Goal: Task Accomplishment & Management: Complete application form

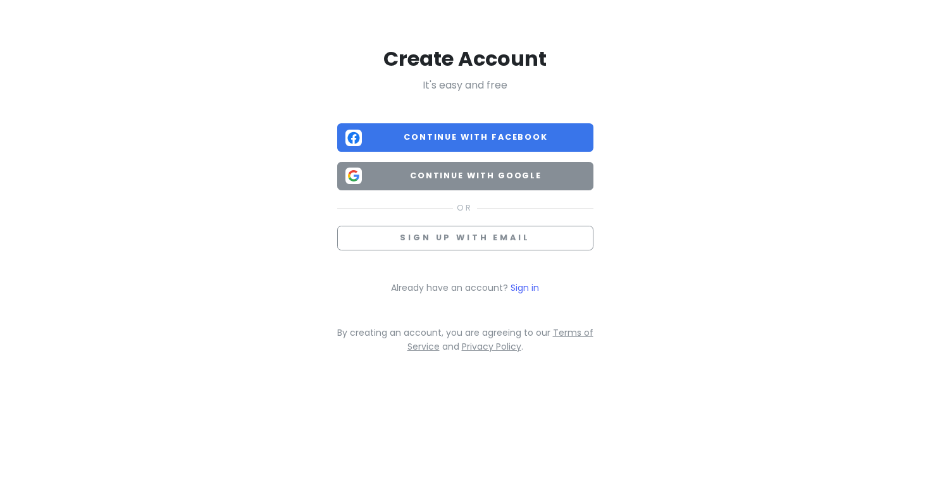
click at [450, 175] on span "Continue with Google" at bounding box center [476, 176] width 218 height 13
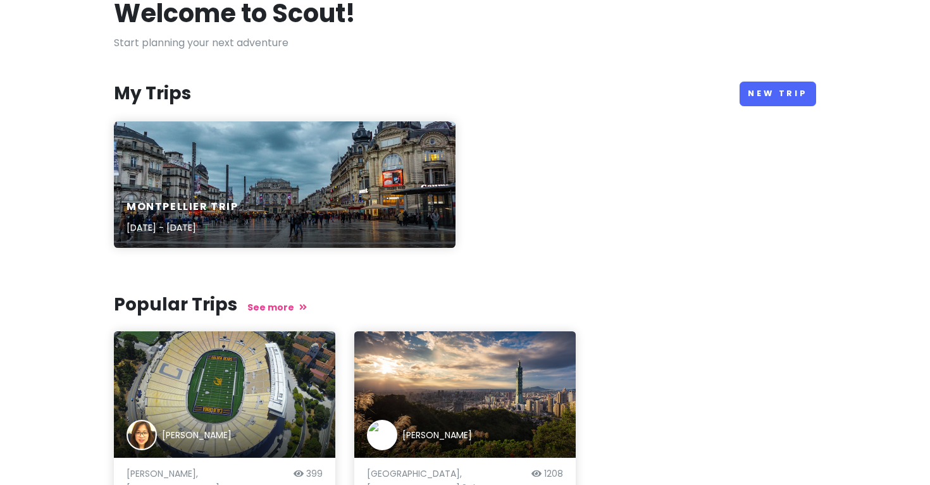
scroll to position [78, 0]
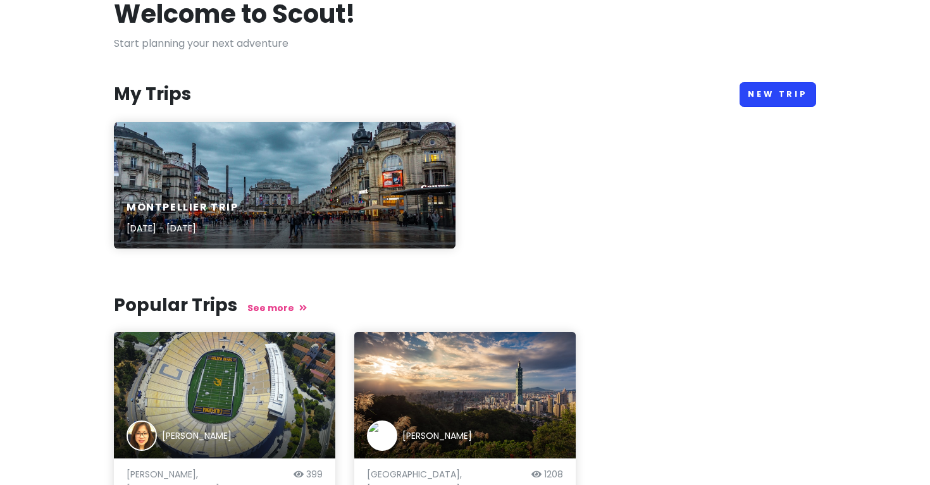
click at [790, 87] on link "New Trip" at bounding box center [777, 94] width 77 height 25
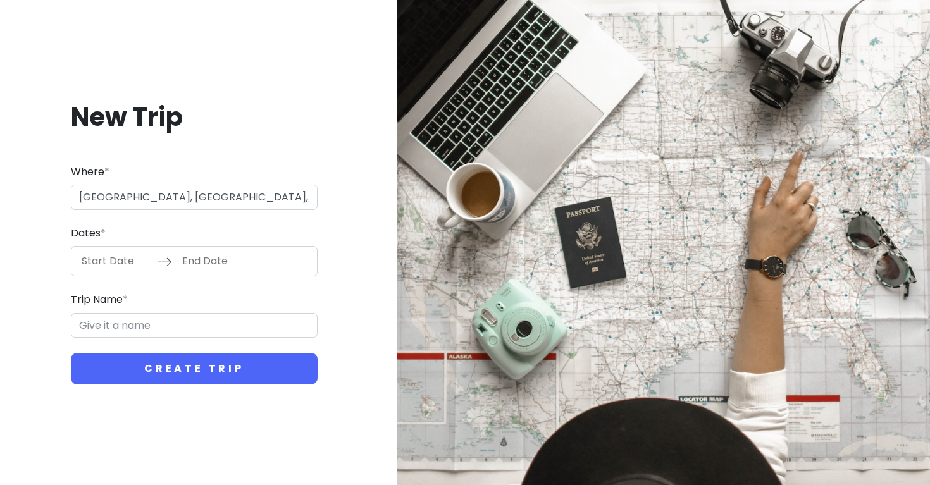
type input "[GEOGRAPHIC_DATA], [GEOGRAPHIC_DATA], [GEOGRAPHIC_DATA], [GEOGRAPHIC_DATA], [GE…"
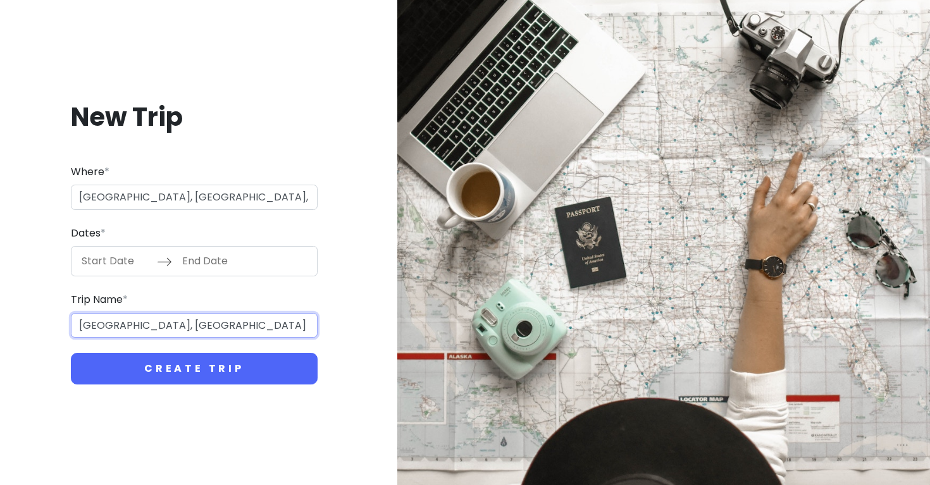
drag, startPoint x: 81, startPoint y: 329, endPoint x: 266, endPoint y: 316, distance: 185.1
click at [265, 317] on input "[GEOGRAPHIC_DATA], [GEOGRAPHIC_DATA] Trip" at bounding box center [194, 325] width 247 height 25
drag, startPoint x: 99, startPoint y: 322, endPoint x: 312, endPoint y: 313, distance: 213.3
click at [312, 313] on input "[GEOGRAPHIC_DATA], [GEOGRAPHIC_DATA] Trip" at bounding box center [194, 325] width 247 height 25
drag, startPoint x: 268, startPoint y: 325, endPoint x: 120, endPoint y: 324, distance: 147.4
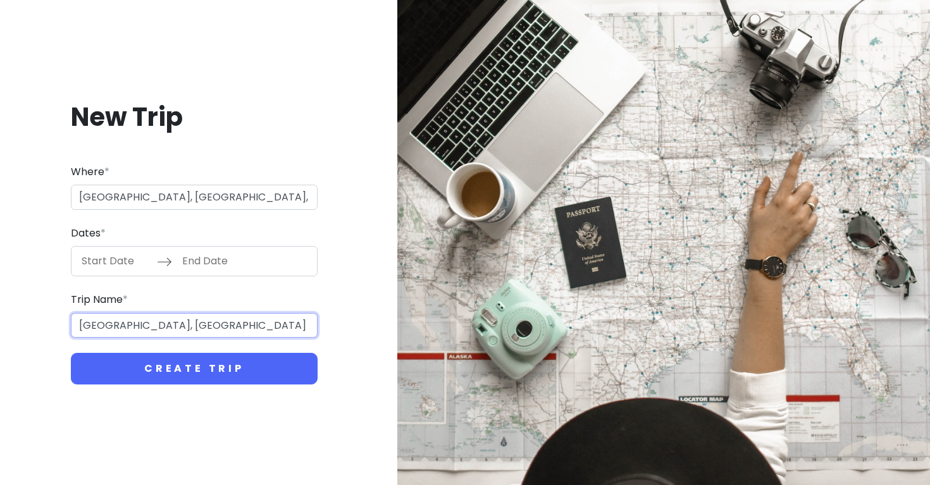
click at [120, 324] on input "[GEOGRAPHIC_DATA], [GEOGRAPHIC_DATA] Trip" at bounding box center [194, 325] width 247 height 25
drag, startPoint x: 135, startPoint y: 331, endPoint x: 135, endPoint y: 321, distance: 9.5
click at [135, 331] on input "BaliKup" at bounding box center [194, 325] width 247 height 25
type input "[GEOGRAPHIC_DATA]"
click at [130, 261] on input "Start Date" at bounding box center [116, 261] width 82 height 29
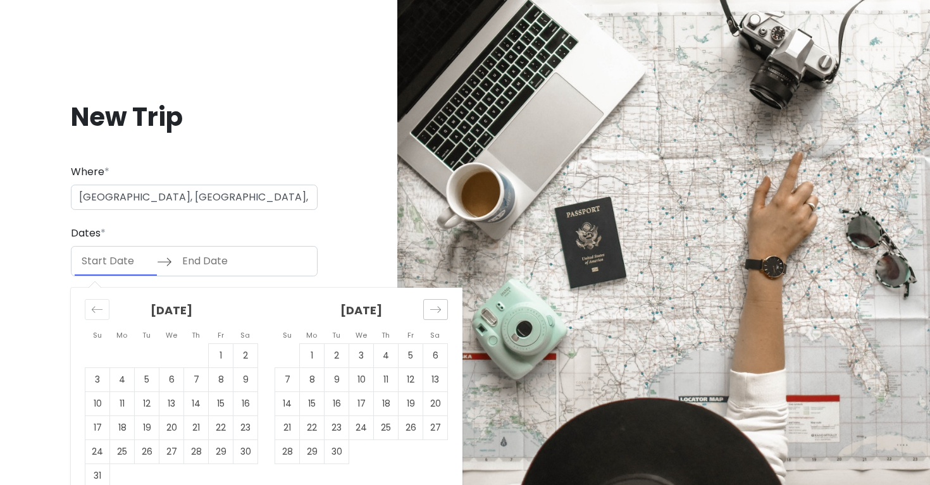
click at [432, 309] on icon "Move forward to switch to the next month." at bounding box center [435, 310] width 11 height 6
click at [432, 309] on icon "Move forward to switch to the next month." at bounding box center [435, 310] width 12 height 12
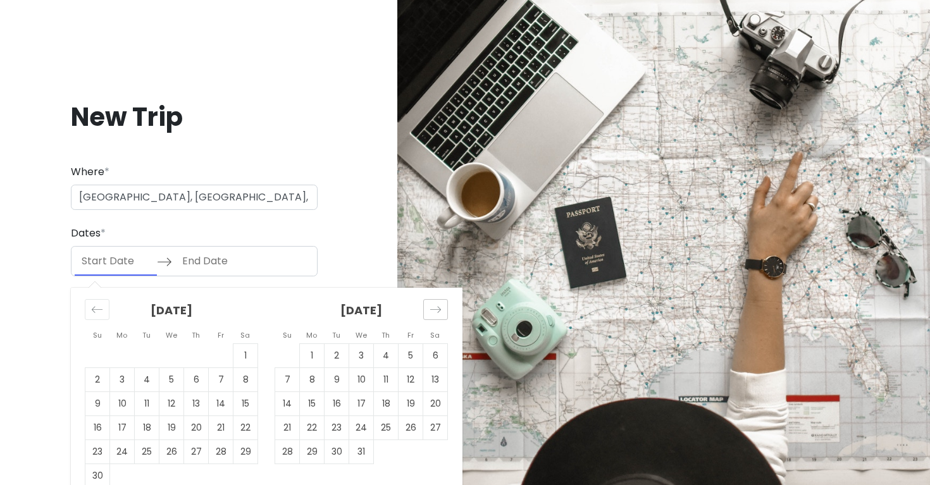
click at [433, 309] on icon "Move forward to switch to the next month." at bounding box center [435, 310] width 11 height 6
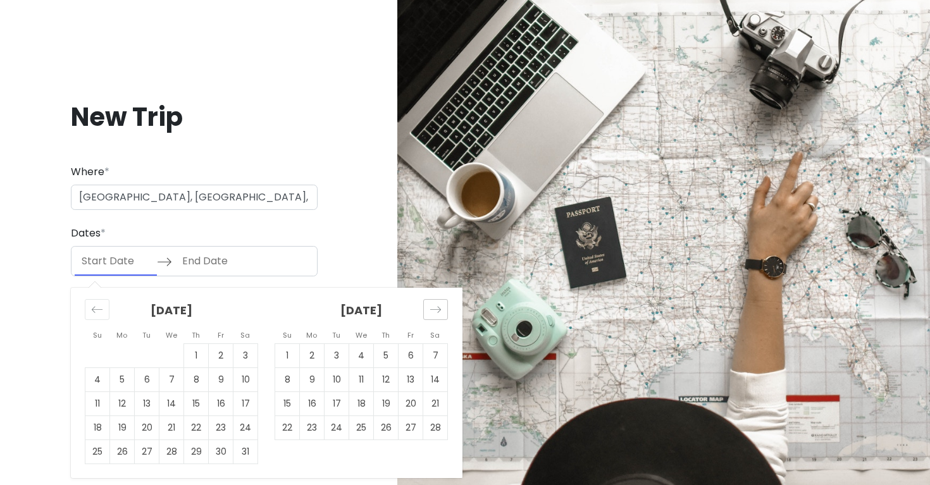
click at [433, 309] on icon "Move forward to switch to the next month." at bounding box center [435, 310] width 11 height 6
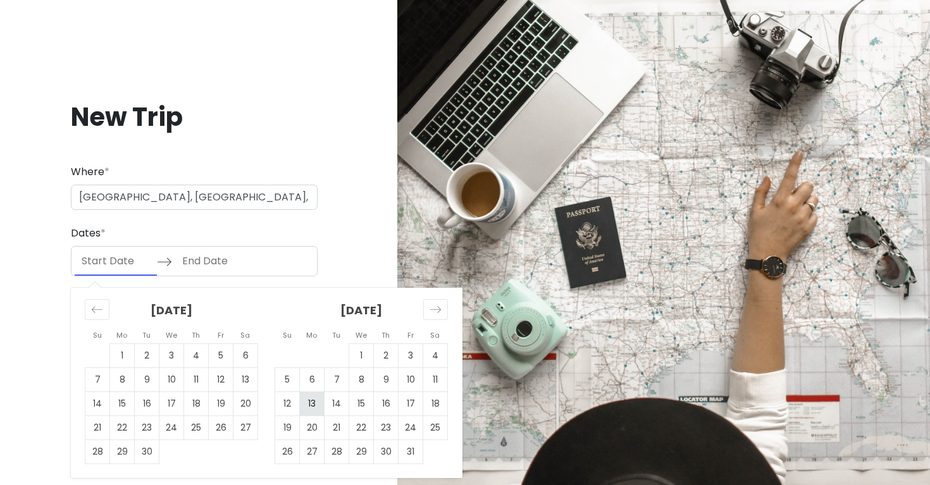
click at [319, 394] on td "13" at bounding box center [312, 404] width 25 height 24
type input "[DATE]"
click at [411, 402] on td "17" at bounding box center [410, 404] width 25 height 24
type input "[DATE]"
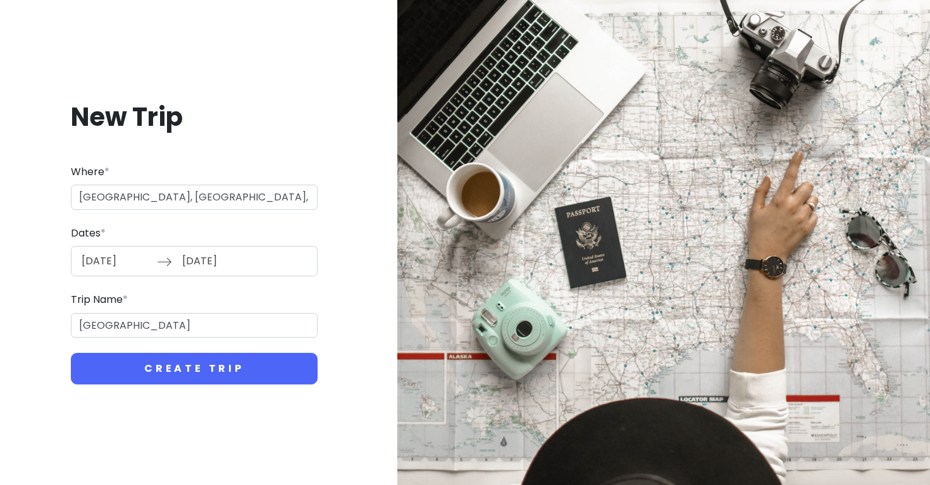
click at [267, 387] on div "New Trip Where * [GEOGRAPHIC_DATA], [GEOGRAPHIC_DATA], [GEOGRAPHIC_DATA], [GEOG…" at bounding box center [194, 242] width 368 height 345
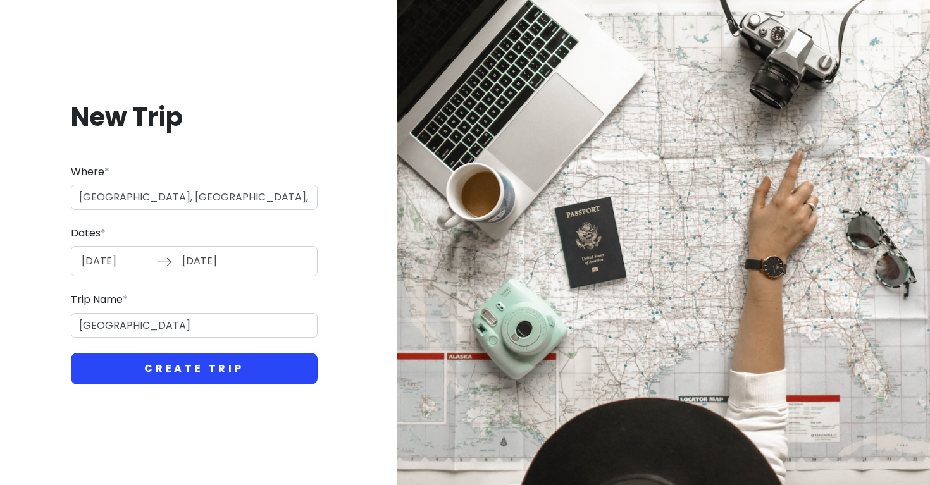
click at [268, 377] on button "Create Trip" at bounding box center [194, 369] width 247 height 32
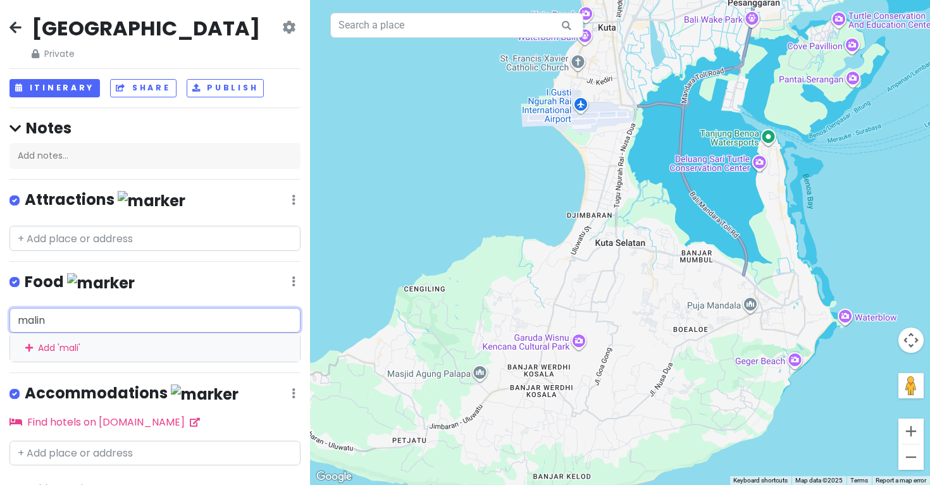
type input "malini"
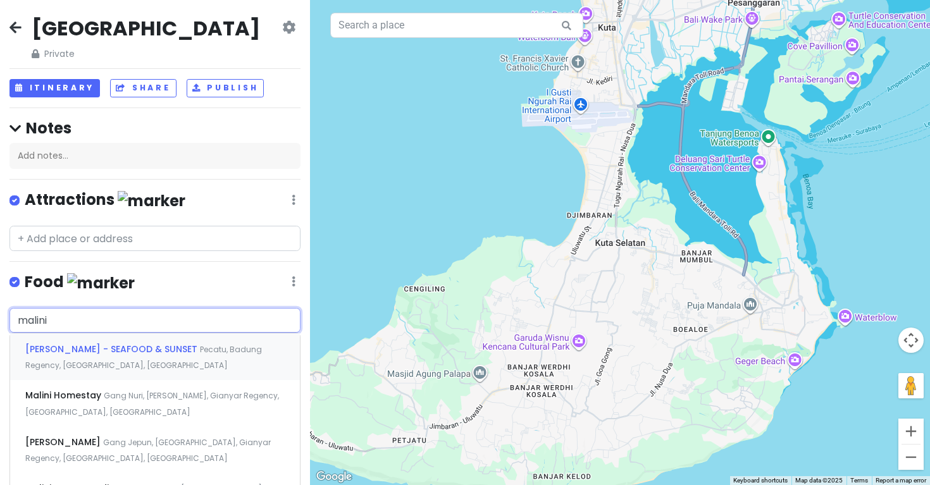
click at [211, 361] on div "Malini Uluwatu - SEAFOOD & SUNSET Pecatu, [GEOGRAPHIC_DATA], [GEOGRAPHIC_DATA],…" at bounding box center [155, 356] width 290 height 47
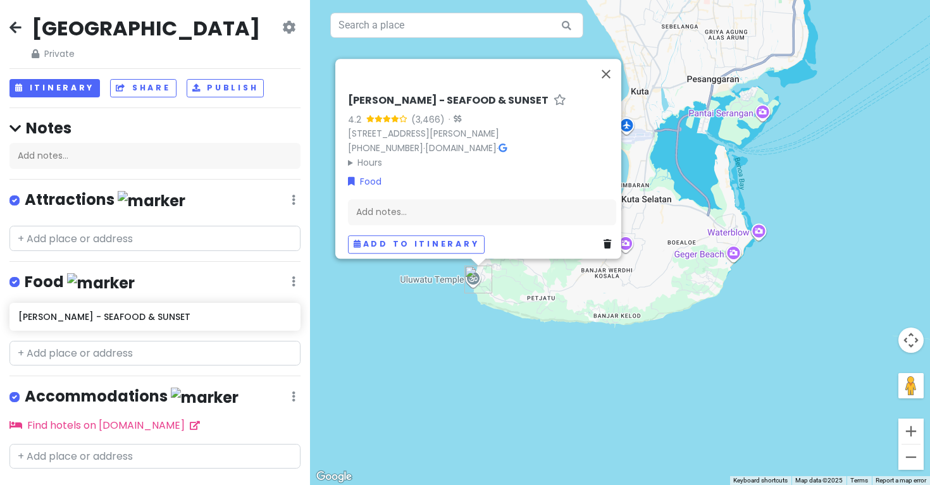
click at [451, 324] on div "[PERSON_NAME] - SEAFOOD & SUNSET 4.2 (3,466) · [STREET_ADDRESS][PERSON_NAME] [P…" at bounding box center [620, 242] width 620 height 485
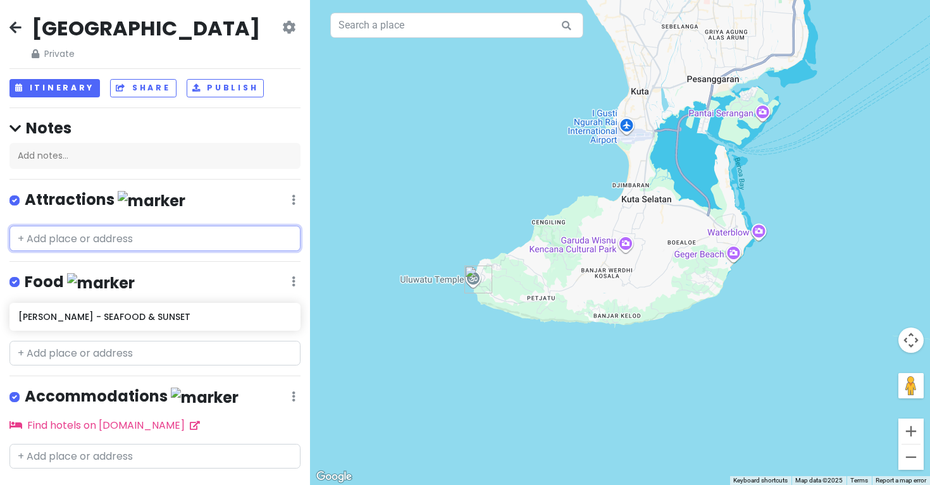
click at [195, 236] on input "text" at bounding box center [154, 238] width 291 height 25
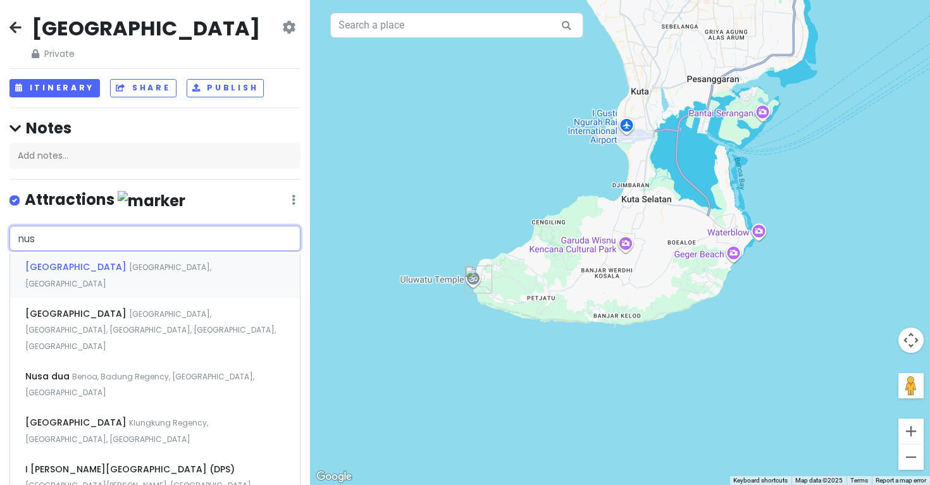
type input "nusa"
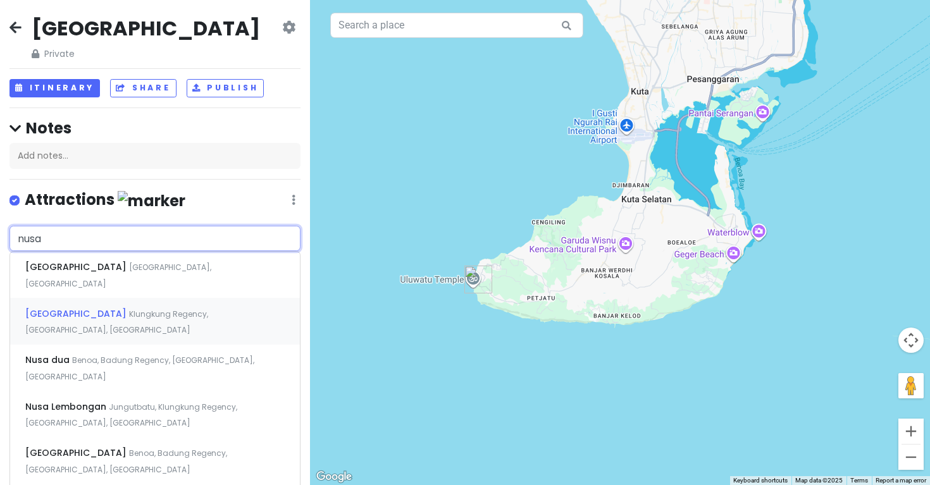
click at [171, 309] on span "Klungkung Regency, [GEOGRAPHIC_DATA], [GEOGRAPHIC_DATA]" at bounding box center [116, 322] width 183 height 27
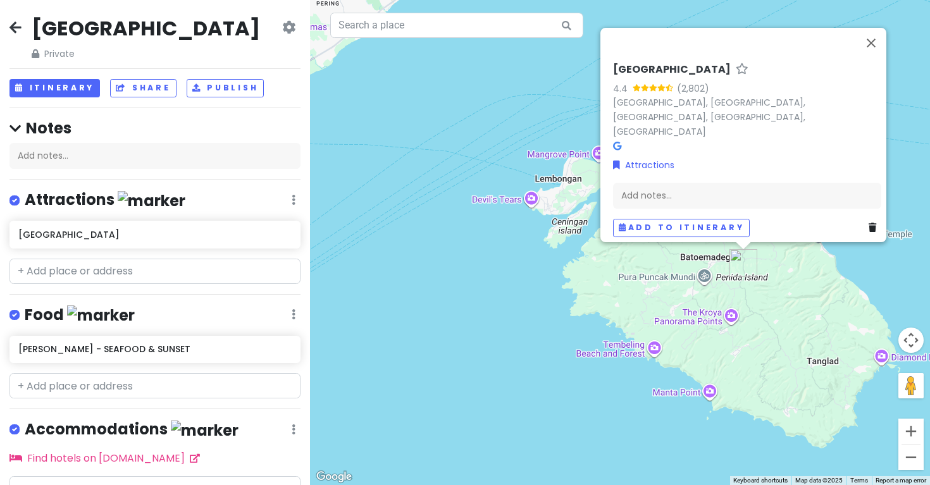
click at [443, 205] on div "[GEOGRAPHIC_DATA] 4.4 (2,802) [GEOGRAPHIC_DATA], [GEOGRAPHIC_DATA], [GEOGRAPHIC…" at bounding box center [620, 242] width 620 height 485
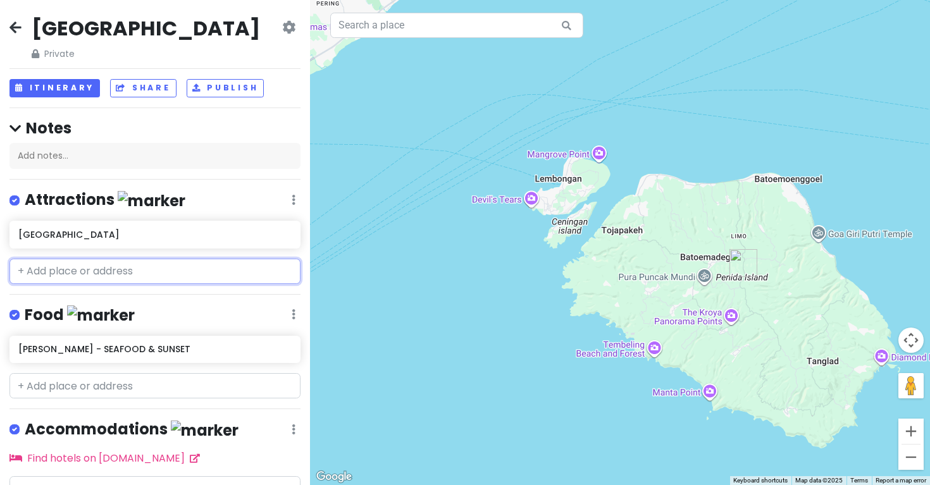
click at [227, 264] on input "text" at bounding box center [154, 271] width 291 height 25
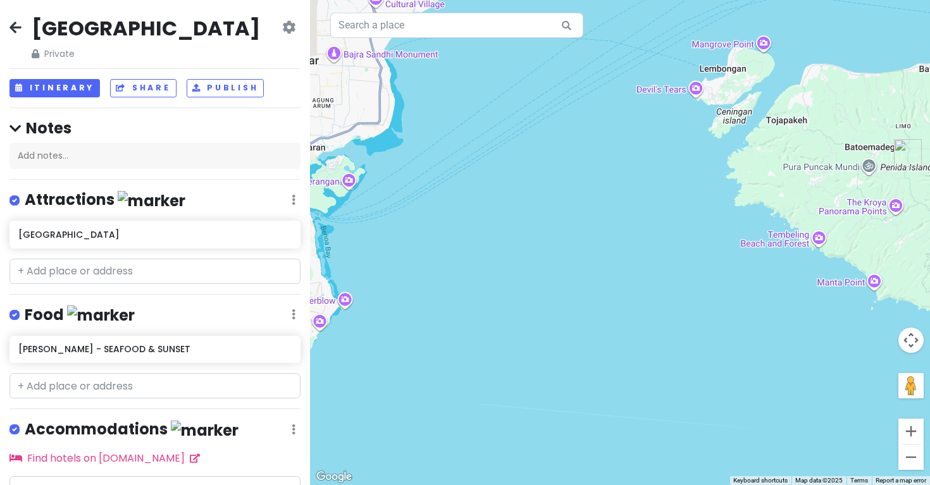
drag, startPoint x: 412, startPoint y: 189, endPoint x: 579, endPoint y: 79, distance: 199.5
click at [579, 79] on div at bounding box center [620, 242] width 620 height 485
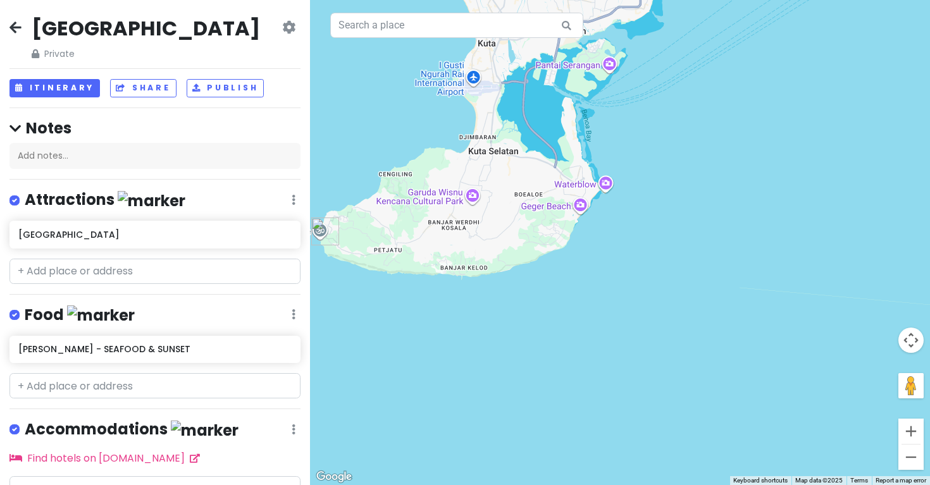
drag, startPoint x: 595, startPoint y: 120, endPoint x: 711, endPoint y: 131, distance: 116.9
click at [710, 130] on div at bounding box center [620, 242] width 620 height 485
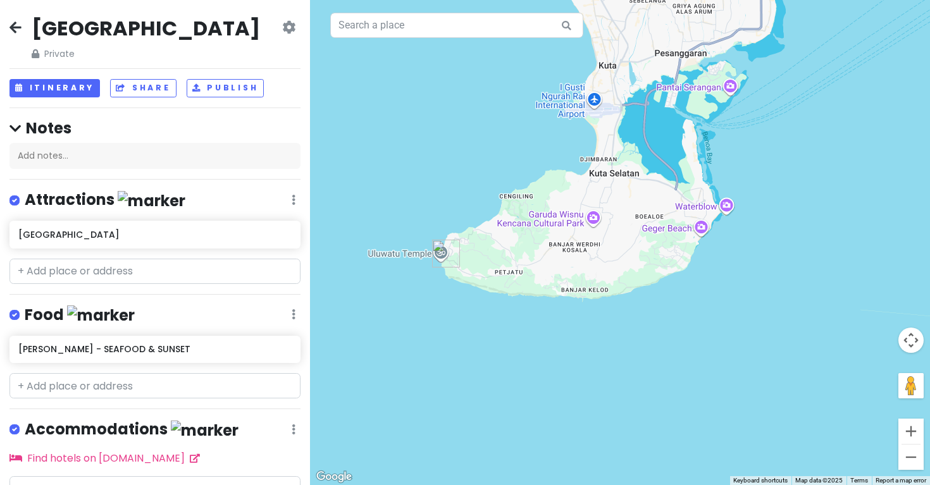
drag, startPoint x: 497, startPoint y: 381, endPoint x: 536, endPoint y: 370, distance: 40.1
click at [538, 376] on div at bounding box center [620, 242] width 620 height 485
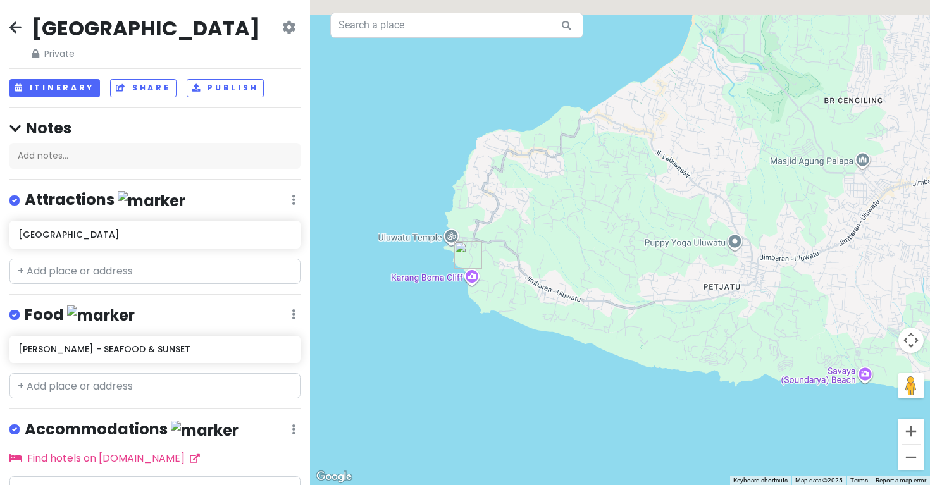
drag, startPoint x: 412, startPoint y: 295, endPoint x: 374, endPoint y: 440, distance: 149.6
click at [374, 440] on div at bounding box center [620, 242] width 620 height 485
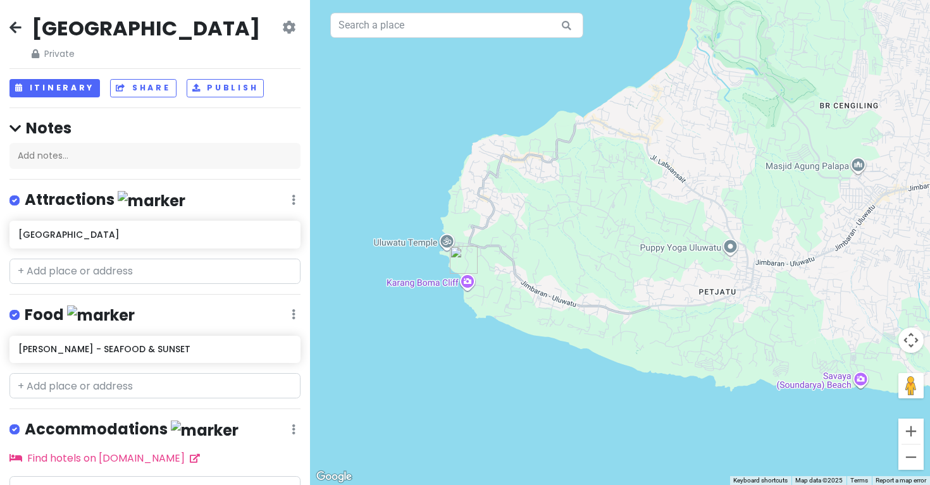
click at [450, 242] on div at bounding box center [620, 242] width 620 height 485
click at [446, 248] on div at bounding box center [620, 242] width 620 height 485
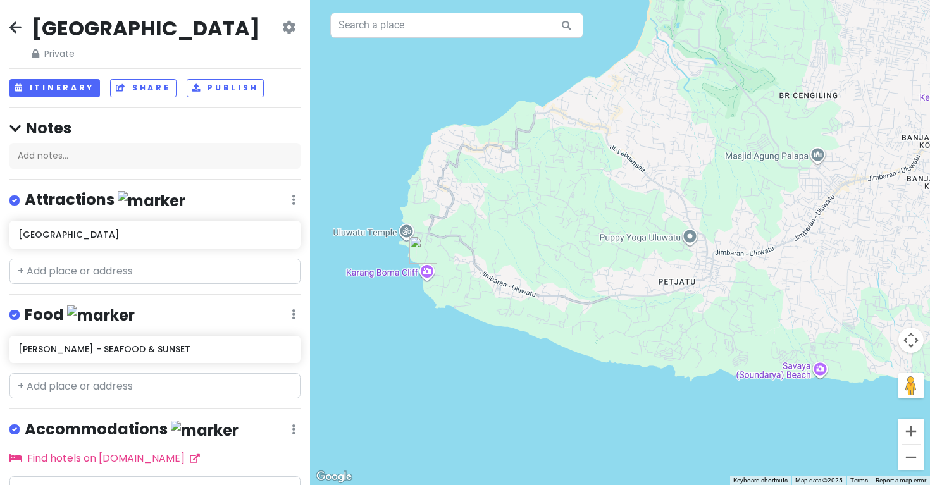
drag, startPoint x: 663, startPoint y: 375, endPoint x: 619, endPoint y: 362, distance: 45.6
click at [620, 364] on div at bounding box center [620, 242] width 620 height 485
click at [819, 368] on div at bounding box center [620, 242] width 620 height 485
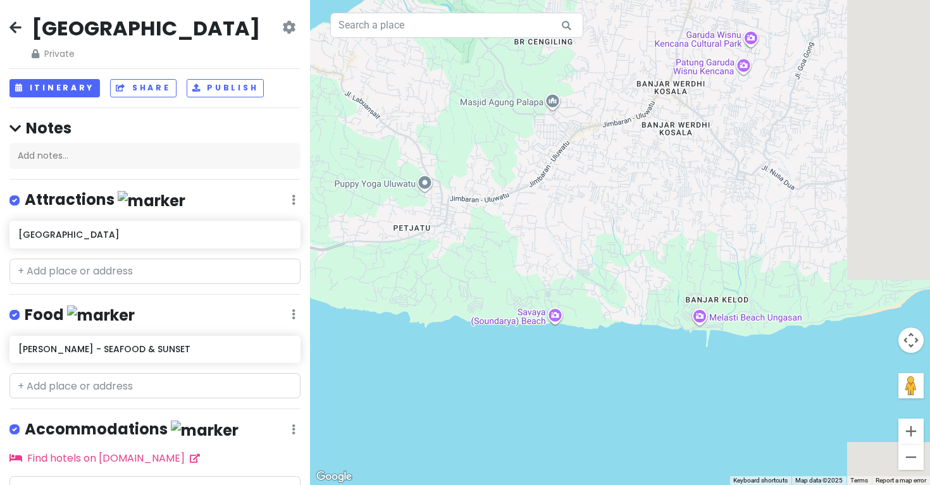
drag, startPoint x: 822, startPoint y: 417, endPoint x: 550, endPoint y: 357, distance: 279.3
click at [549, 357] on div at bounding box center [620, 242] width 620 height 485
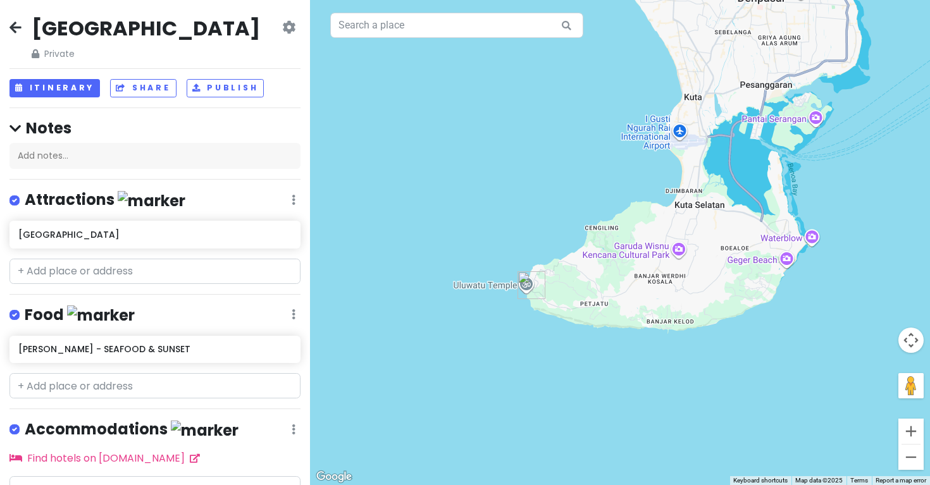
click at [679, 137] on div at bounding box center [620, 242] width 620 height 485
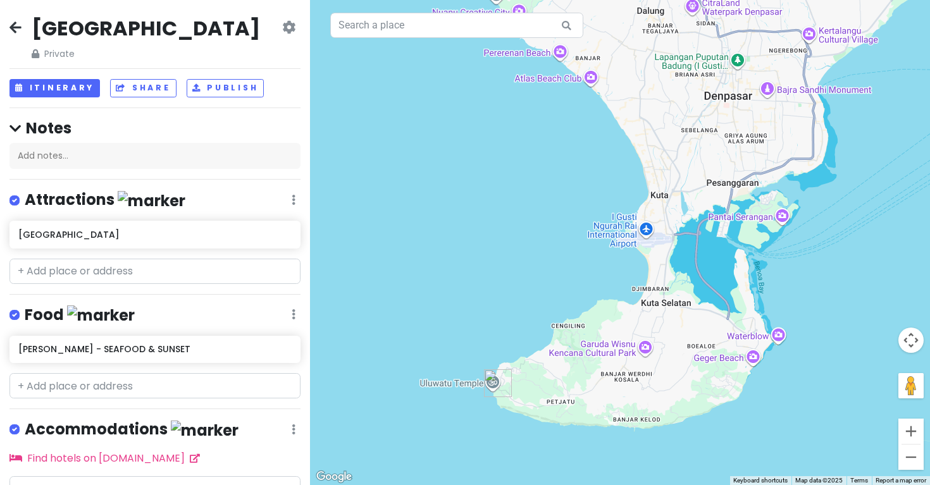
drag, startPoint x: 651, startPoint y: 173, endPoint x: 616, endPoint y: 271, distance: 104.0
click at [616, 271] on div at bounding box center [620, 242] width 620 height 485
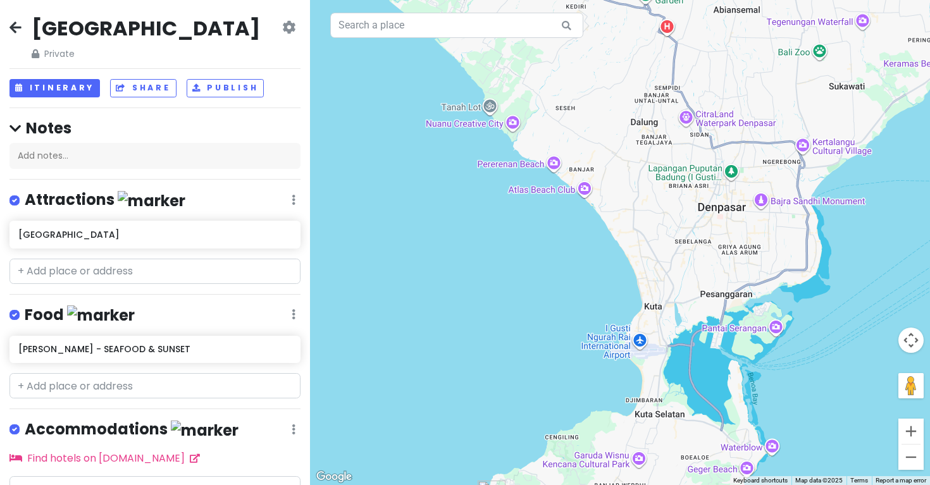
drag, startPoint x: 596, startPoint y: 221, endPoint x: 590, endPoint y: 333, distance: 112.8
click at [590, 333] on div at bounding box center [620, 242] width 620 height 485
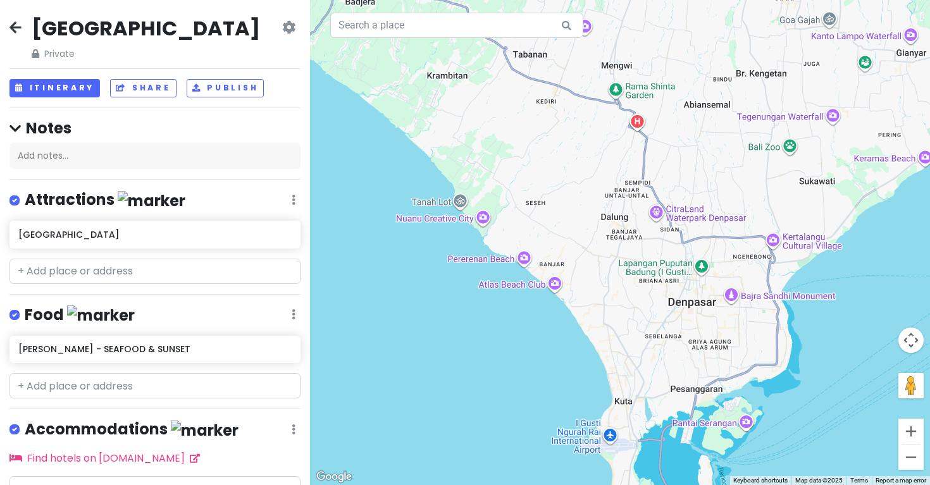
drag, startPoint x: 567, startPoint y: 223, endPoint x: 537, endPoint y: 319, distance: 100.6
click at [537, 319] on div at bounding box center [620, 242] width 620 height 485
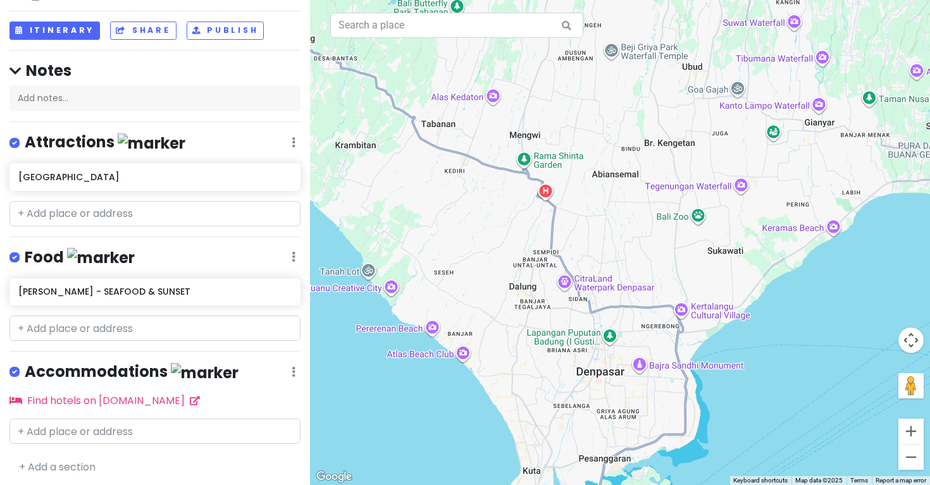
scroll to position [57, 0]
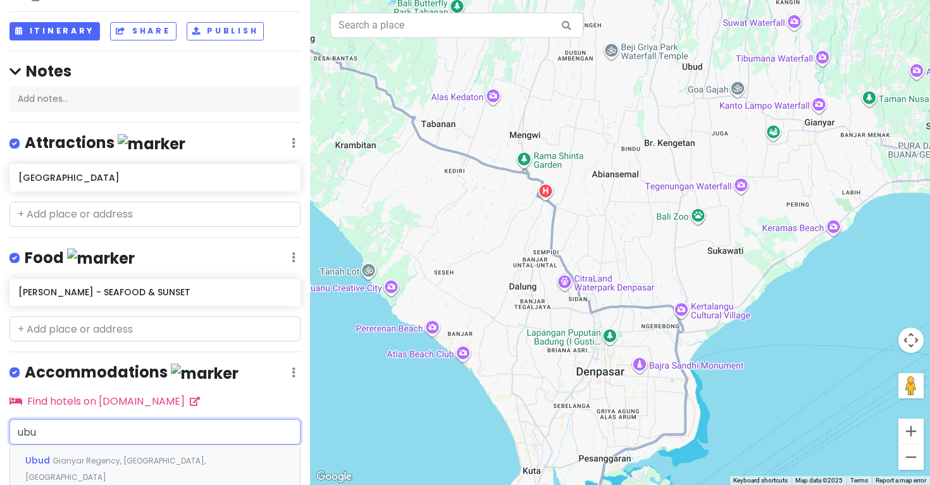
type input "ubud"
click at [135, 463] on div "Ubud Gianyar Regency, [GEOGRAPHIC_DATA], [GEOGRAPHIC_DATA]" at bounding box center [155, 468] width 290 height 47
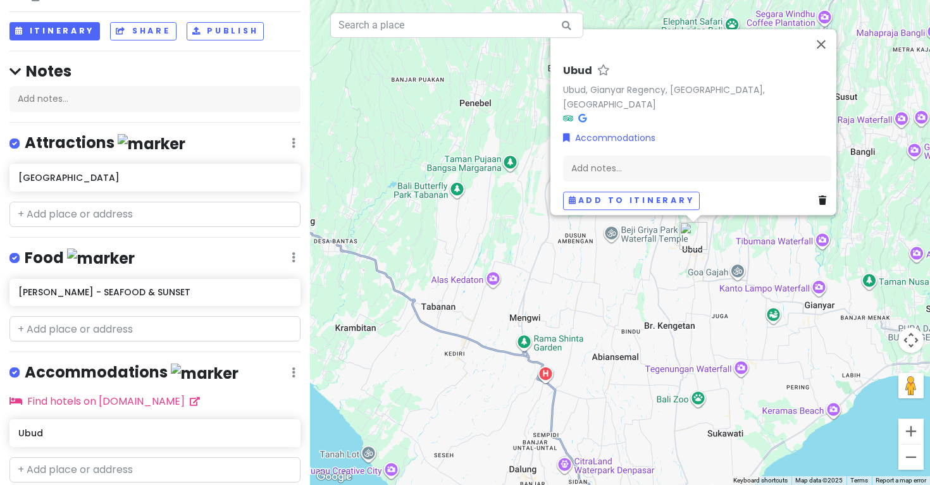
click at [477, 313] on div "Ubud Ubud, Gianyar Regency, [GEOGRAPHIC_DATA], [GEOGRAPHIC_DATA] Accommodations…" at bounding box center [620, 242] width 620 height 485
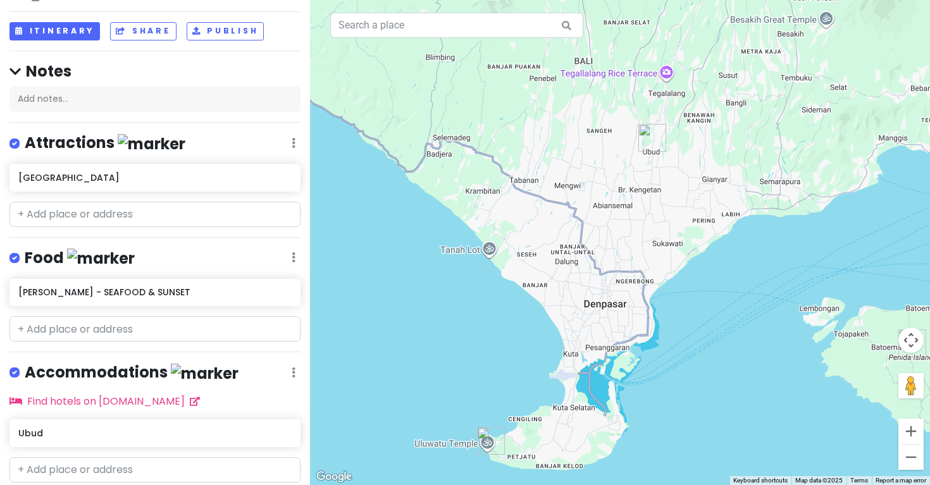
drag, startPoint x: 523, startPoint y: 354, endPoint x: 597, endPoint y: 199, distance: 172.3
click at [597, 200] on div at bounding box center [620, 242] width 620 height 485
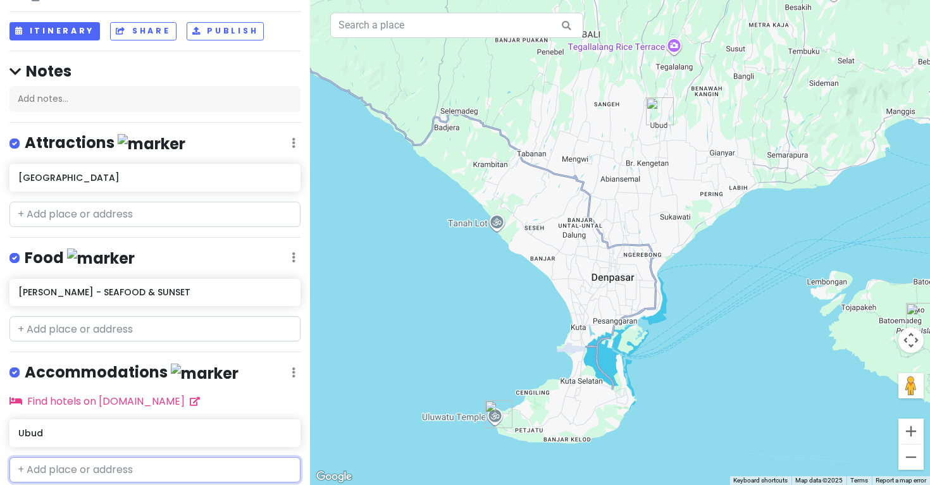
click at [173, 475] on input "text" at bounding box center [154, 469] width 291 height 25
type input "uluwat"
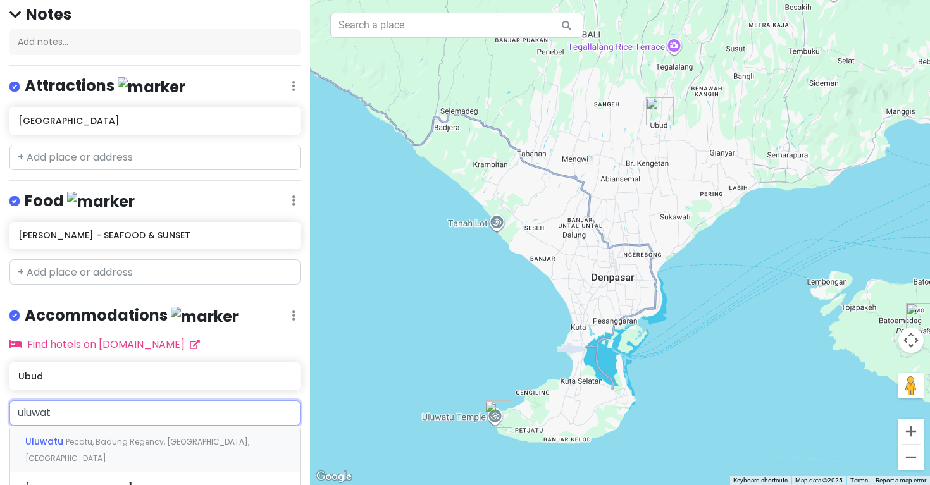
click at [187, 436] on span "Pecatu, Badung Regency, [GEOGRAPHIC_DATA], [GEOGRAPHIC_DATA]" at bounding box center [137, 449] width 224 height 27
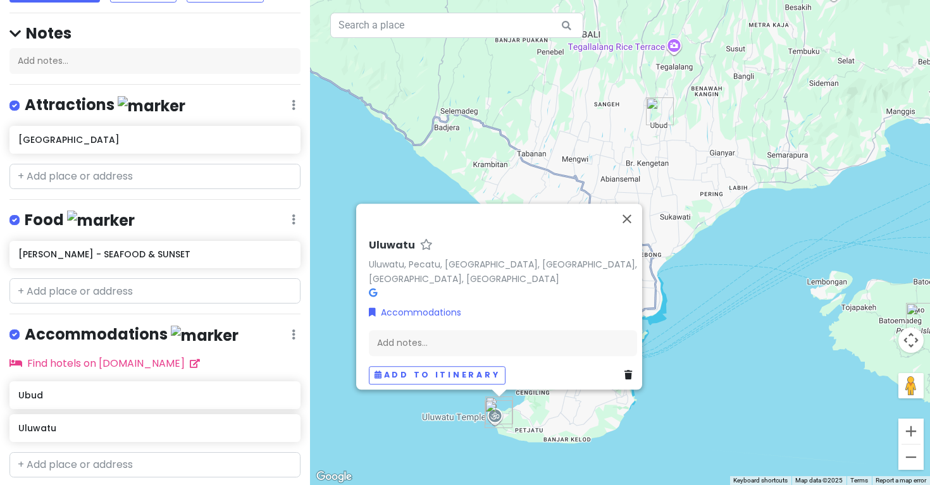
click at [383, 432] on div "Uluwatu Uluwatu, [GEOGRAPHIC_DATA], [GEOGRAPHIC_DATA], [GEOGRAPHIC_DATA], [GEOG…" at bounding box center [620, 242] width 620 height 485
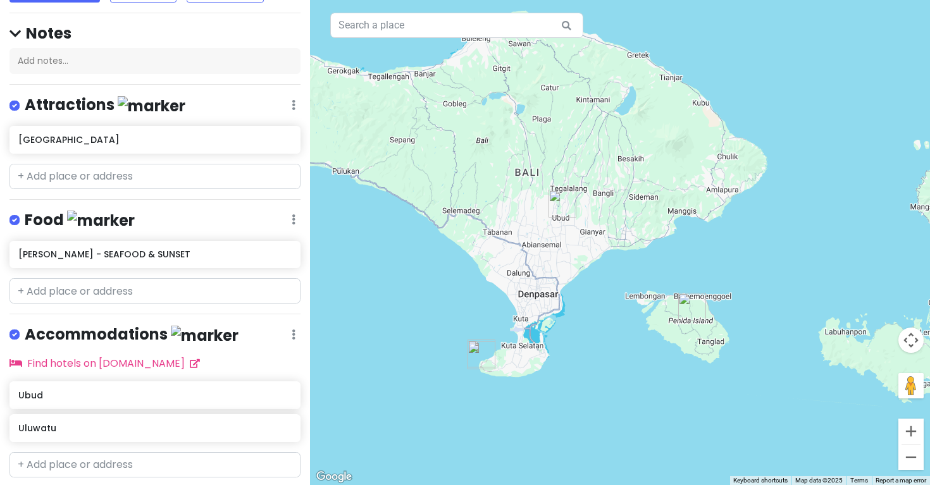
drag, startPoint x: 389, startPoint y: 386, endPoint x: 434, endPoint y: 316, distance: 83.3
click at [434, 316] on div at bounding box center [620, 242] width 620 height 485
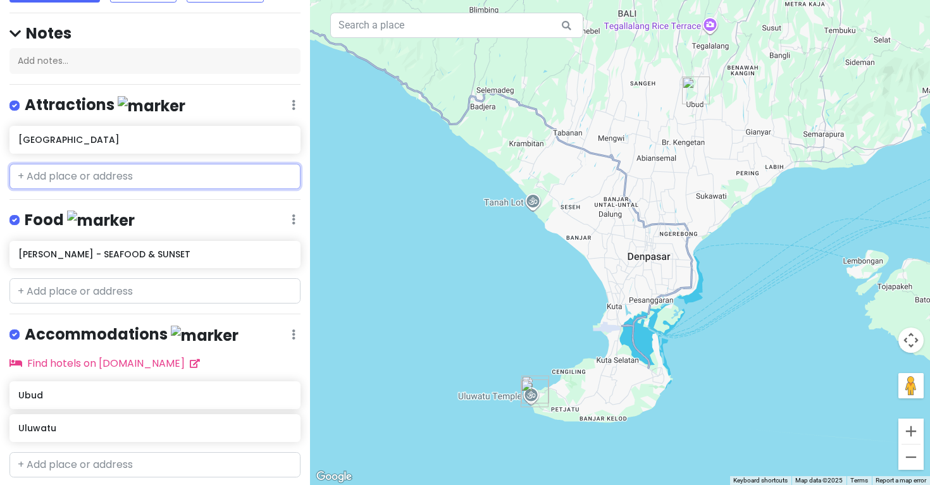
click at [170, 164] on input "text" at bounding box center [154, 176] width 291 height 25
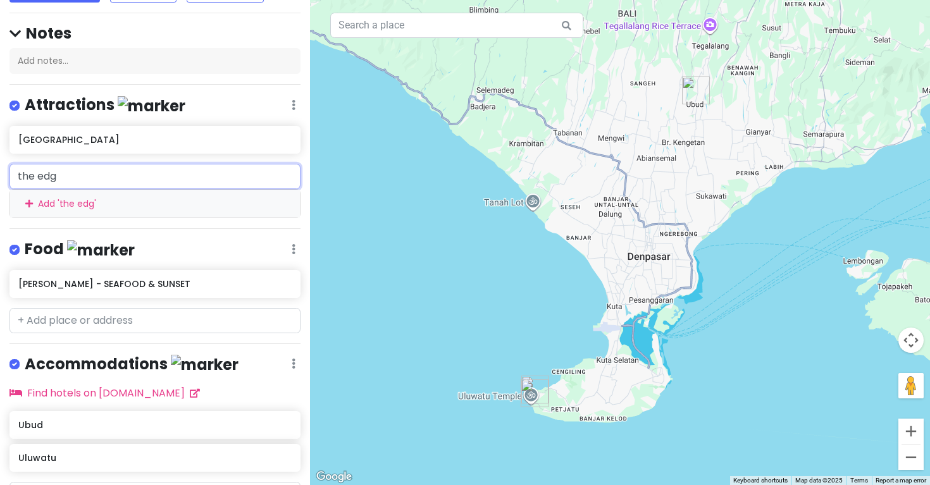
type input "the edge"
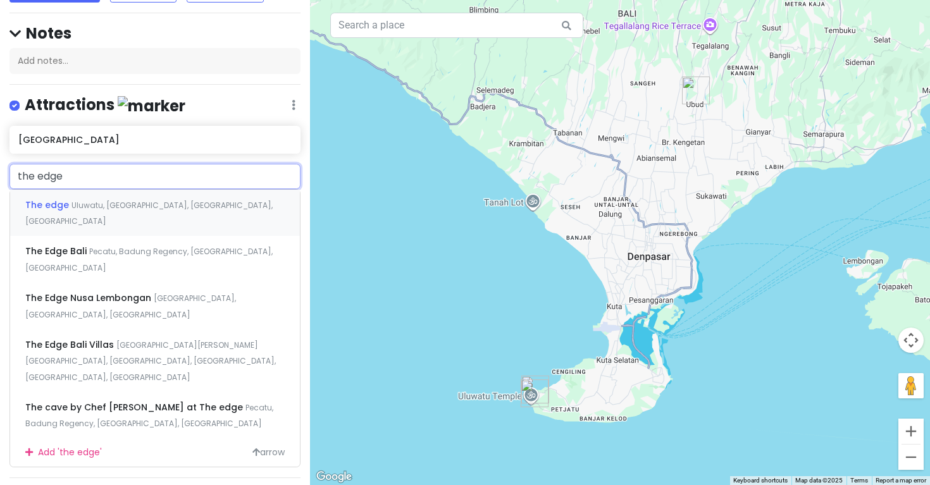
click at [222, 200] on span "Uluwatu, [GEOGRAPHIC_DATA], [GEOGRAPHIC_DATA], [GEOGRAPHIC_DATA]" at bounding box center [148, 213] width 247 height 27
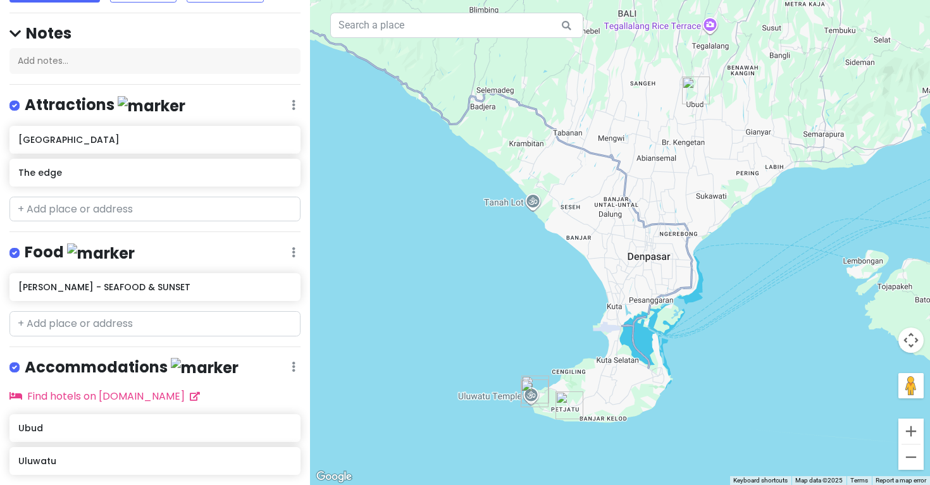
click at [370, 260] on div at bounding box center [620, 242] width 620 height 485
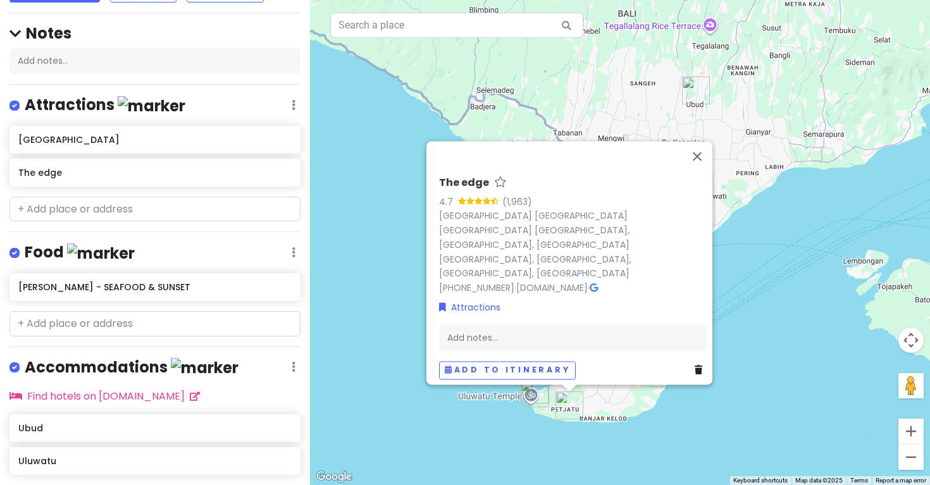
click at [377, 296] on div "The edge 4.7 (1,963) [GEOGRAPHIC_DATA] [GEOGRAPHIC_DATA] [GEOGRAPHIC_DATA], [GE…" at bounding box center [620, 242] width 620 height 485
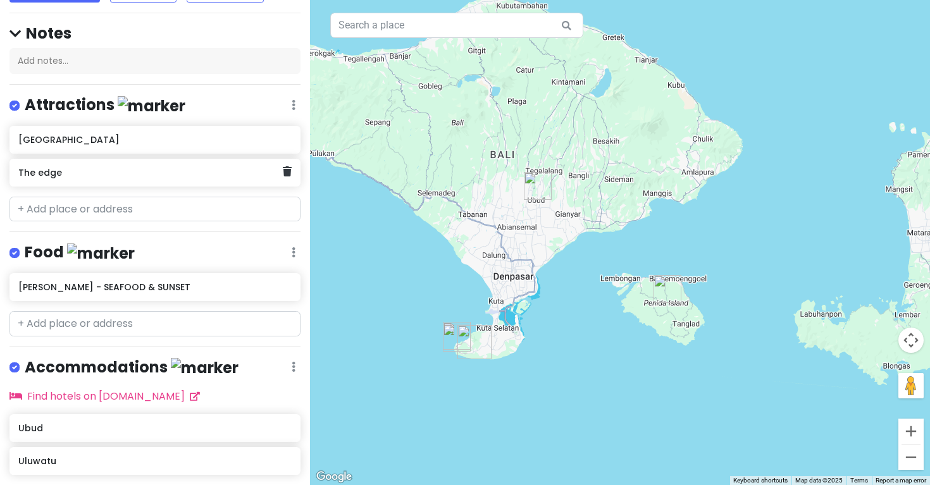
click at [290, 177] on div "The edge" at bounding box center [154, 173] width 291 height 28
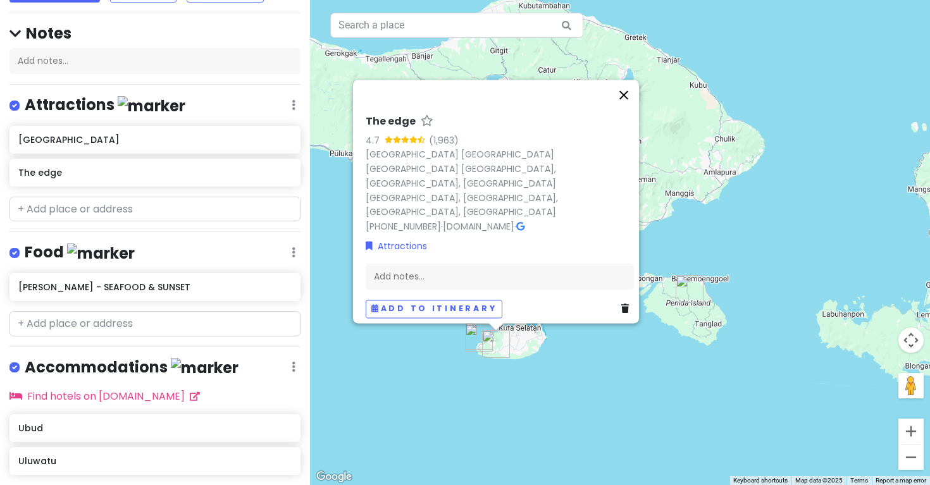
click at [634, 110] on button "Close" at bounding box center [623, 95] width 30 height 30
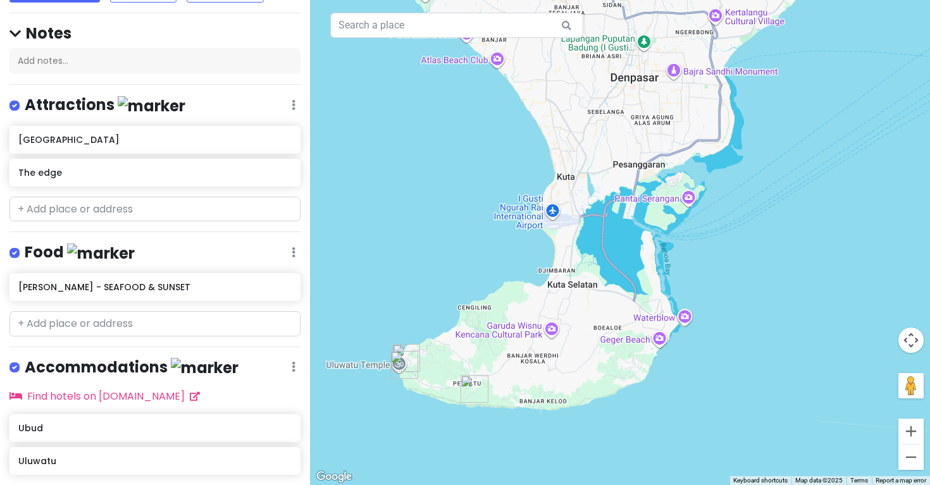
click at [474, 391] on img "The edge" at bounding box center [474, 389] width 28 height 28
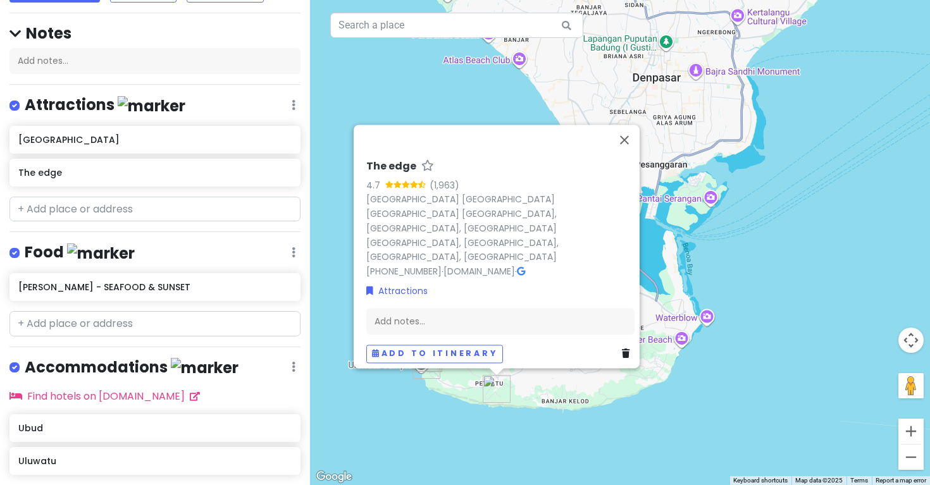
click at [625, 347] on link at bounding box center [628, 354] width 13 height 14
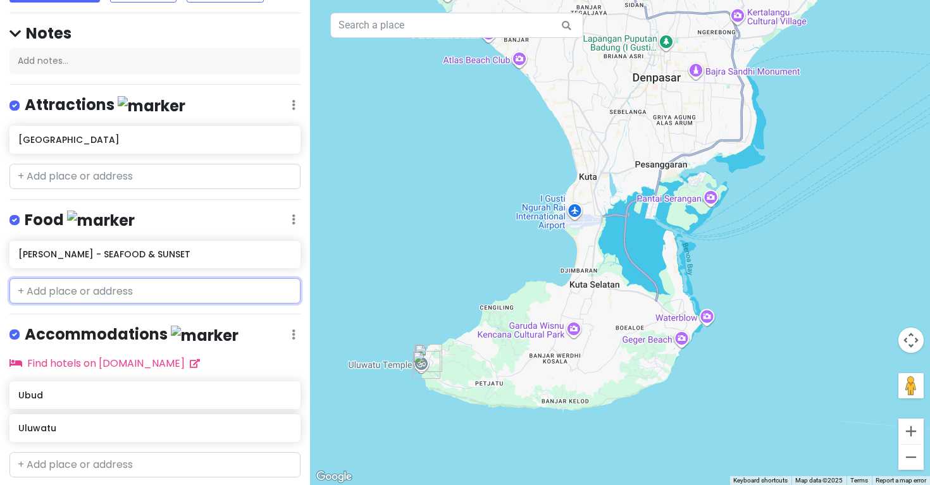
click at [216, 291] on input "text" at bounding box center [154, 290] width 291 height 25
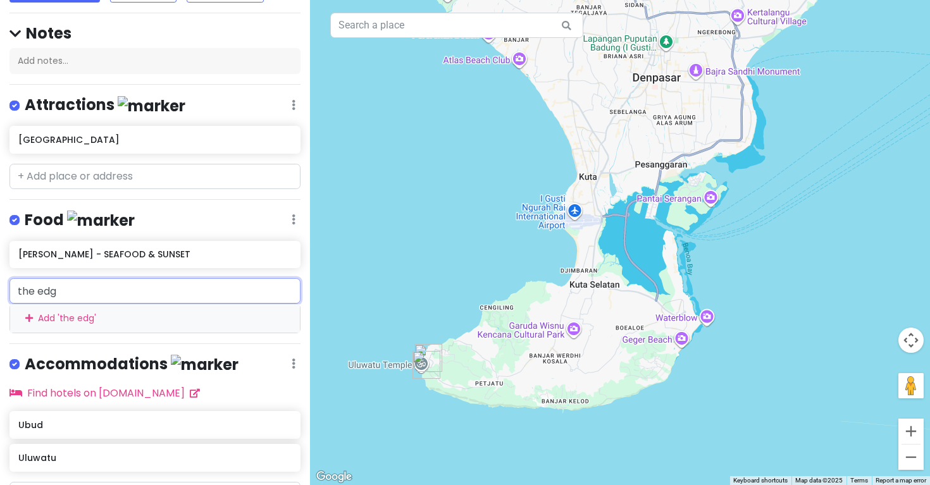
type input "the edge"
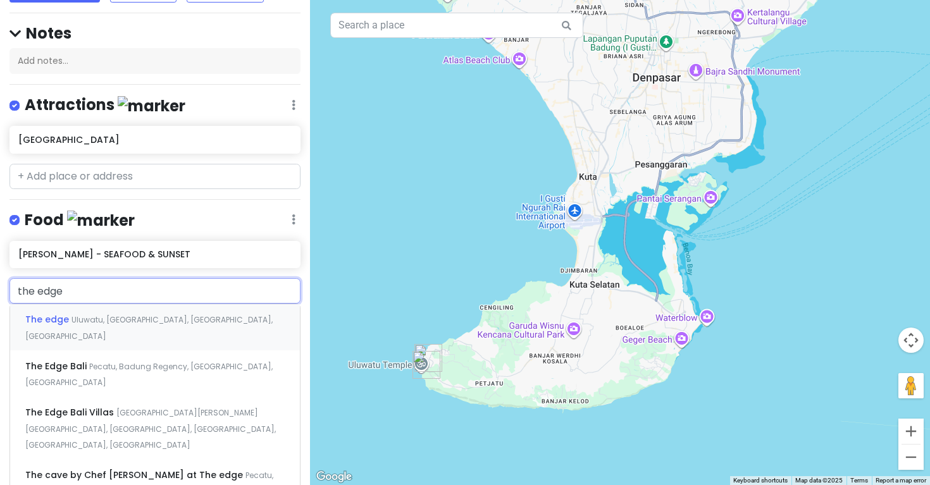
click at [156, 314] on span "Uluwatu, [GEOGRAPHIC_DATA], [GEOGRAPHIC_DATA], [GEOGRAPHIC_DATA]" at bounding box center [148, 327] width 247 height 27
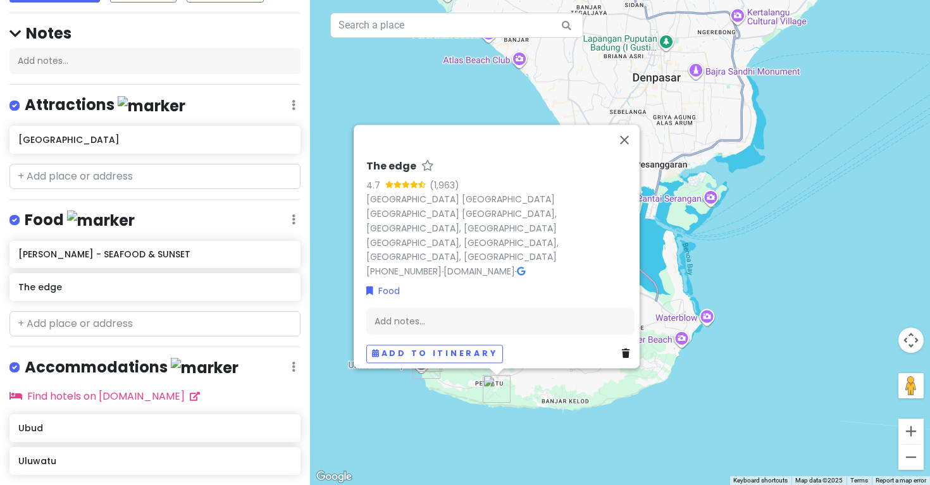
click at [460, 128] on div "The edge 4.7 (1,963) [GEOGRAPHIC_DATA] [GEOGRAPHIC_DATA] [GEOGRAPHIC_DATA], [GE…" at bounding box center [620, 242] width 620 height 485
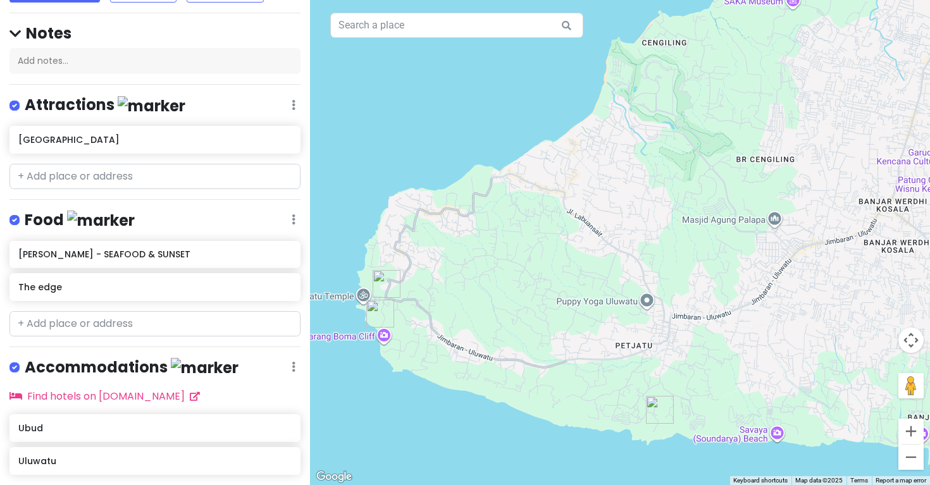
drag, startPoint x: 498, startPoint y: 393, endPoint x: 539, endPoint y: 218, distance: 179.8
click at [539, 218] on div at bounding box center [620, 242] width 620 height 485
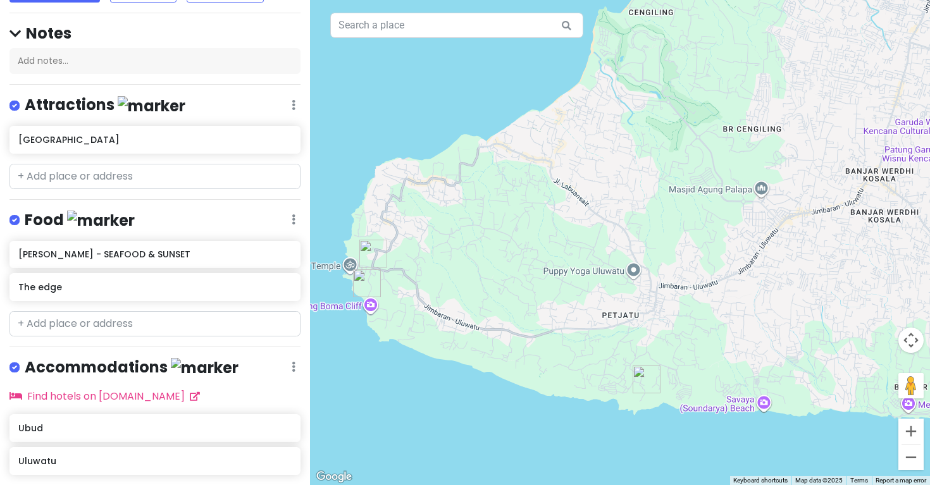
drag, startPoint x: 784, startPoint y: 220, endPoint x: 766, endPoint y: 198, distance: 28.8
click at [766, 198] on div at bounding box center [620, 242] width 620 height 485
click at [206, 168] on input "text" at bounding box center [154, 176] width 291 height 25
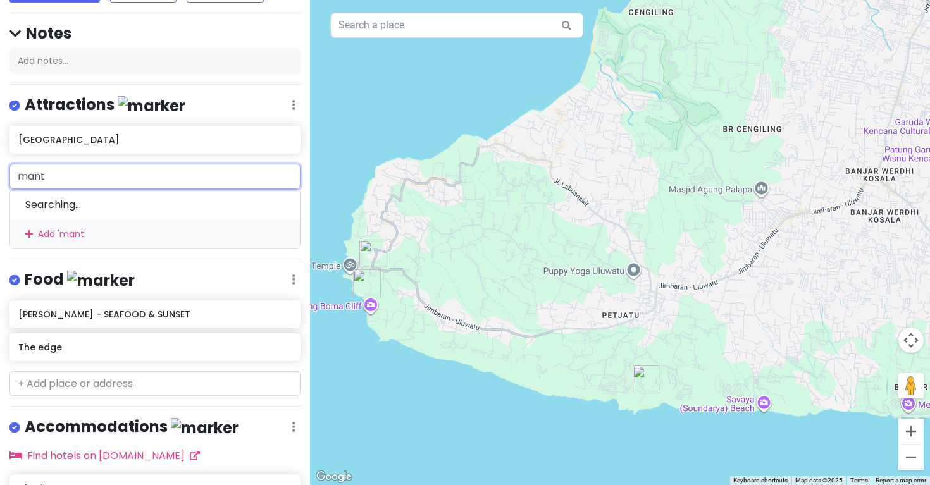
type input "manta"
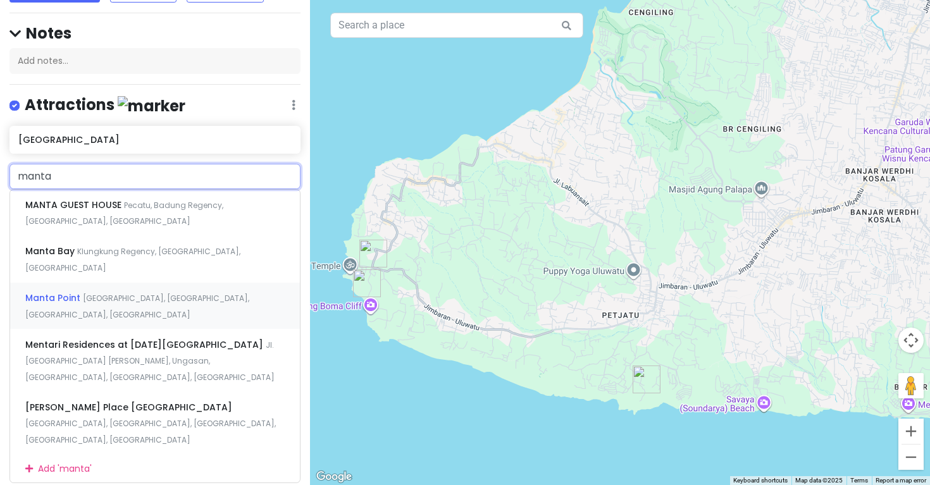
click at [187, 283] on div "Manta Point Batukandik, [GEOGRAPHIC_DATA], [GEOGRAPHIC_DATA], [GEOGRAPHIC_DATA]" at bounding box center [155, 306] width 290 height 47
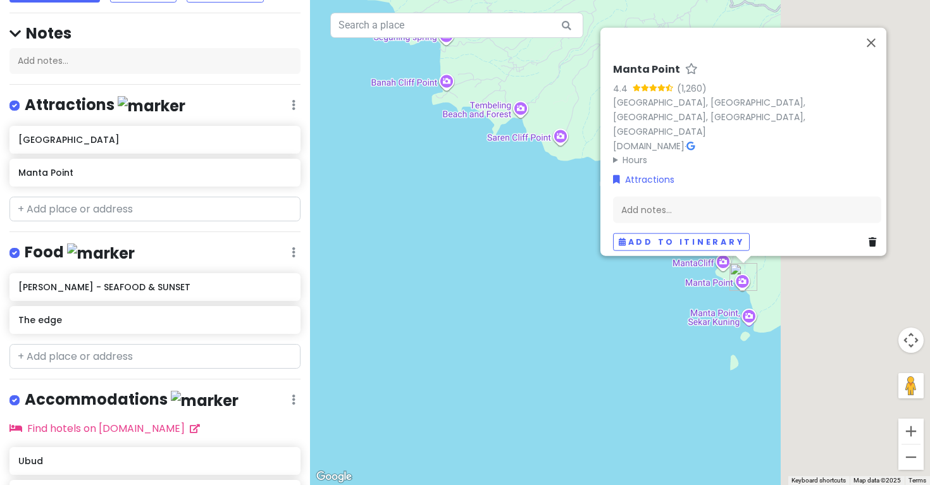
click at [378, 359] on div "Manta Point 4.4 (1,260) [GEOGRAPHIC_DATA], [GEOGRAPHIC_DATA], [GEOGRAPHIC_DATA]…" at bounding box center [620, 242] width 620 height 485
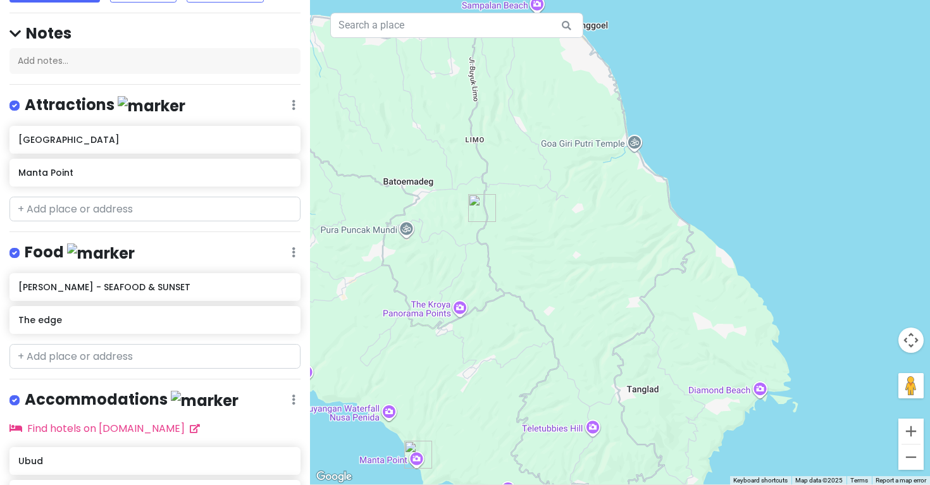
drag, startPoint x: 476, startPoint y: 287, endPoint x: 868, endPoint y: 113, distance: 429.0
click at [868, 113] on div at bounding box center [620, 242] width 620 height 485
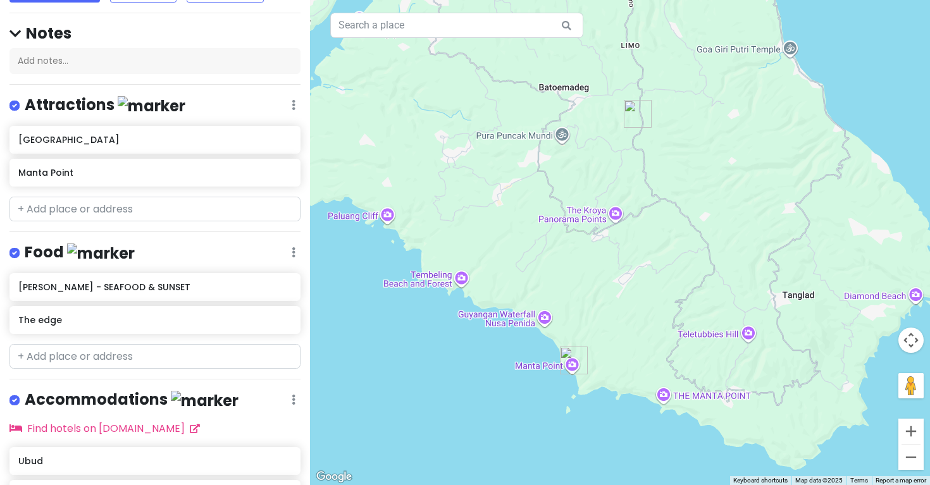
click at [221, 223] on div "Bali Private Change Dates Make a Copy Delete Trip Go Pro ⚡️ Give Feedback 💡 Sup…" at bounding box center [155, 242] width 310 height 485
click at [210, 204] on input "text" at bounding box center [154, 209] width 291 height 25
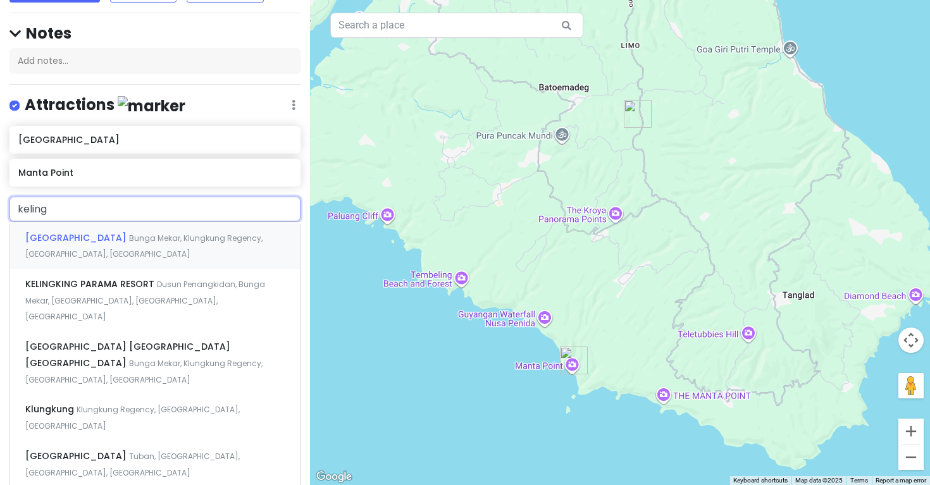
type input "kelingk"
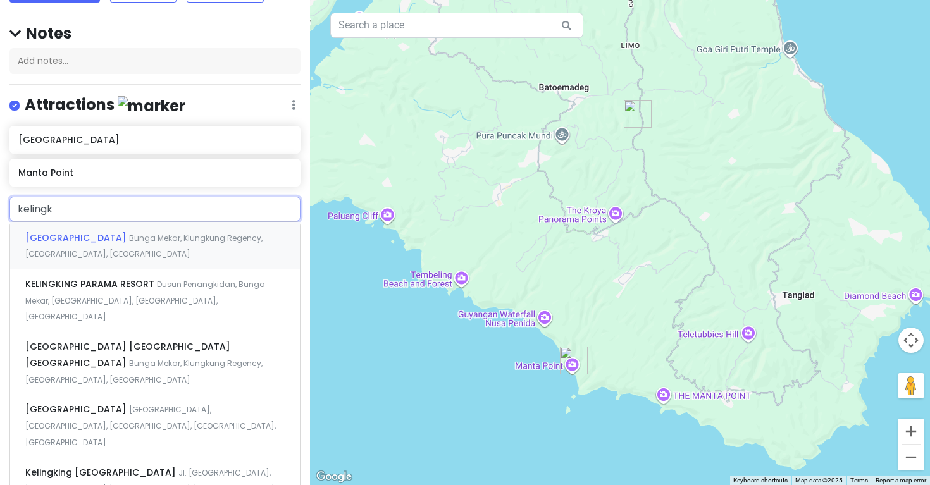
click at [211, 241] on div "Kelingking Beach Bunga Mekar, [GEOGRAPHIC_DATA], [GEOGRAPHIC_DATA], [GEOGRAPHIC…" at bounding box center [155, 245] width 290 height 47
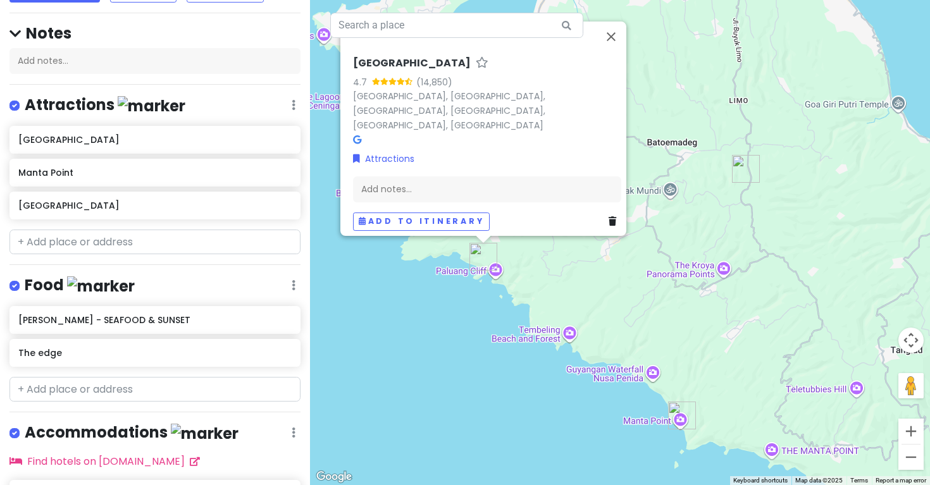
click at [352, 398] on div "Kelingking Beach 4.7 (14,850) [GEOGRAPHIC_DATA], [GEOGRAPHIC_DATA], [GEOGRAPHIC…" at bounding box center [620, 242] width 620 height 485
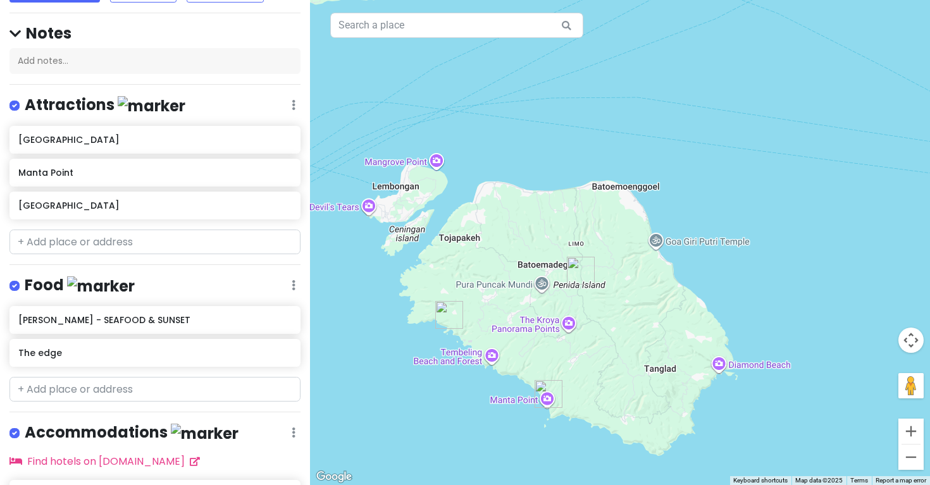
click at [518, 412] on div at bounding box center [620, 242] width 620 height 485
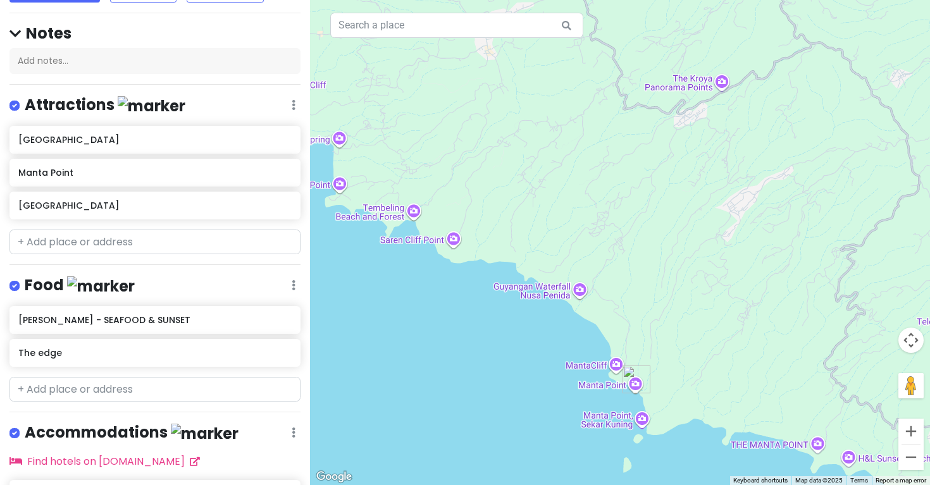
click at [619, 369] on div at bounding box center [620, 242] width 620 height 485
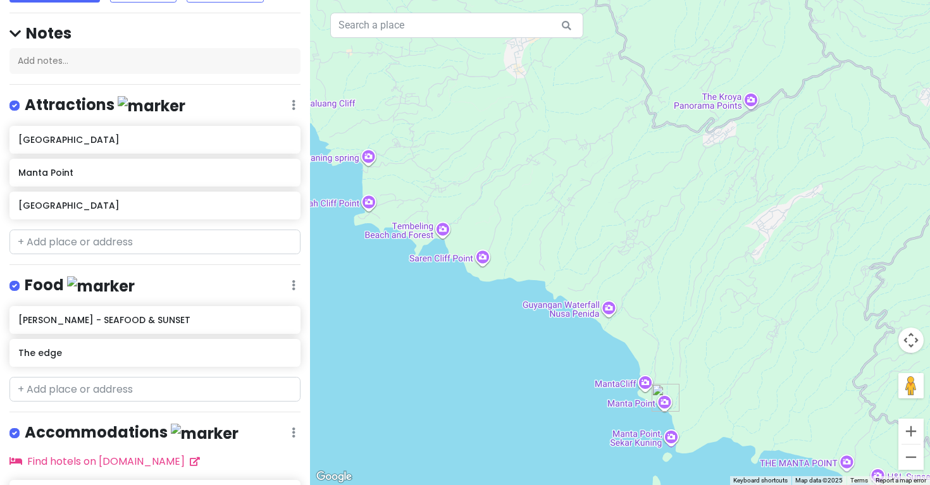
drag, startPoint x: 440, startPoint y: 310, endPoint x: 457, endPoint y: 332, distance: 27.6
click at [457, 333] on div at bounding box center [620, 242] width 620 height 485
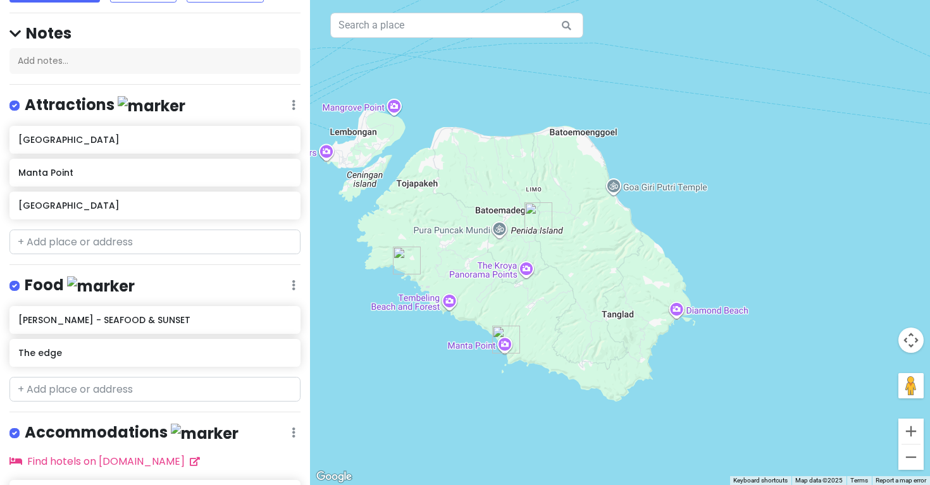
click at [675, 315] on div at bounding box center [620, 242] width 620 height 485
click at [139, 244] on input "text" at bounding box center [154, 242] width 291 height 25
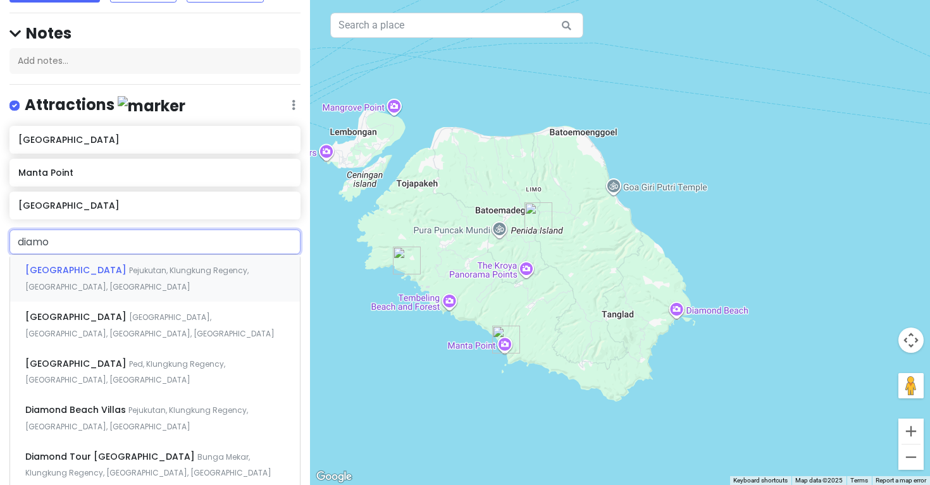
type input "di[PERSON_NAME]"
click at [130, 271] on span "Pejukutan, Klungkung Regency, [GEOGRAPHIC_DATA], [GEOGRAPHIC_DATA]" at bounding box center [136, 278] width 223 height 27
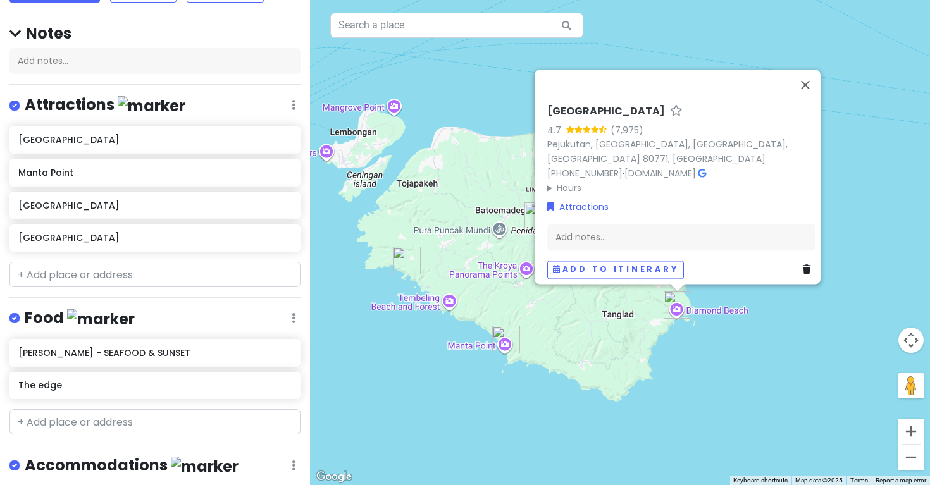
click at [335, 376] on div "[GEOGRAPHIC_DATA] 4.7 (7,975) Pejukutan, [GEOGRAPHIC_DATA] [PHONE_NUMBER] · [DO…" at bounding box center [620, 242] width 620 height 485
